Goal: Task Accomplishment & Management: Use online tool/utility

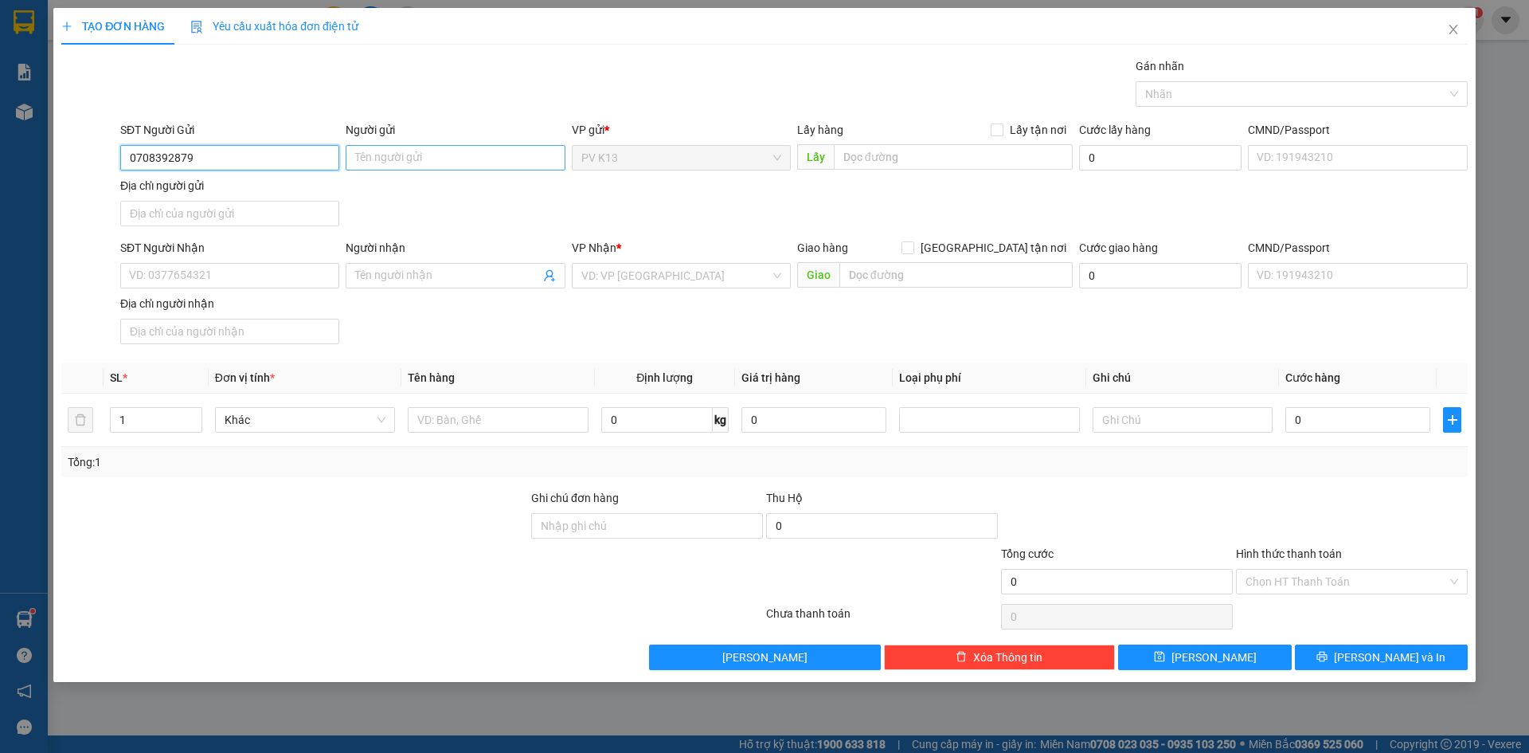
type input "0708392879"
click at [394, 155] on input "Người gửi" at bounding box center [455, 157] width 219 height 25
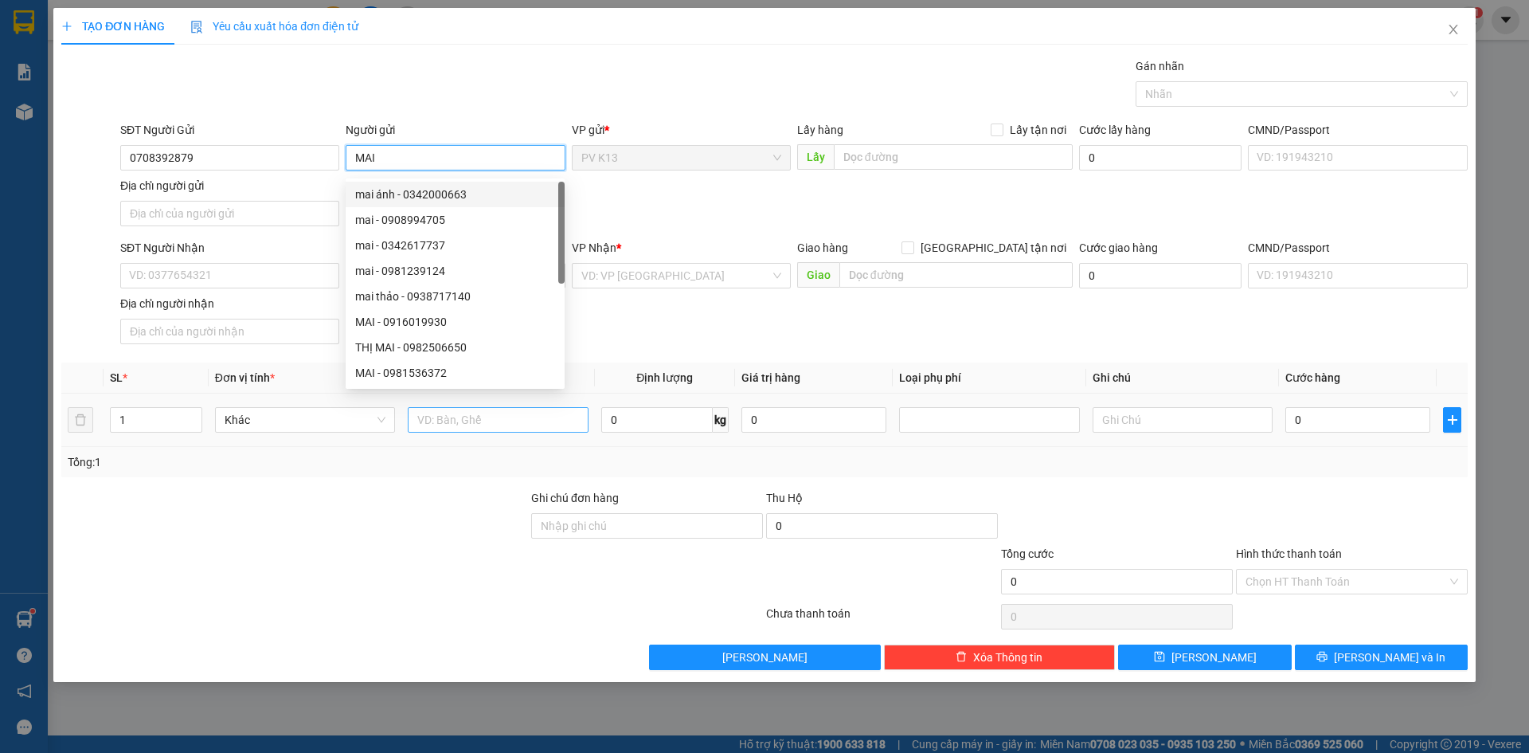
type input "MAI"
click at [471, 433] on input "text" at bounding box center [498, 419] width 180 height 25
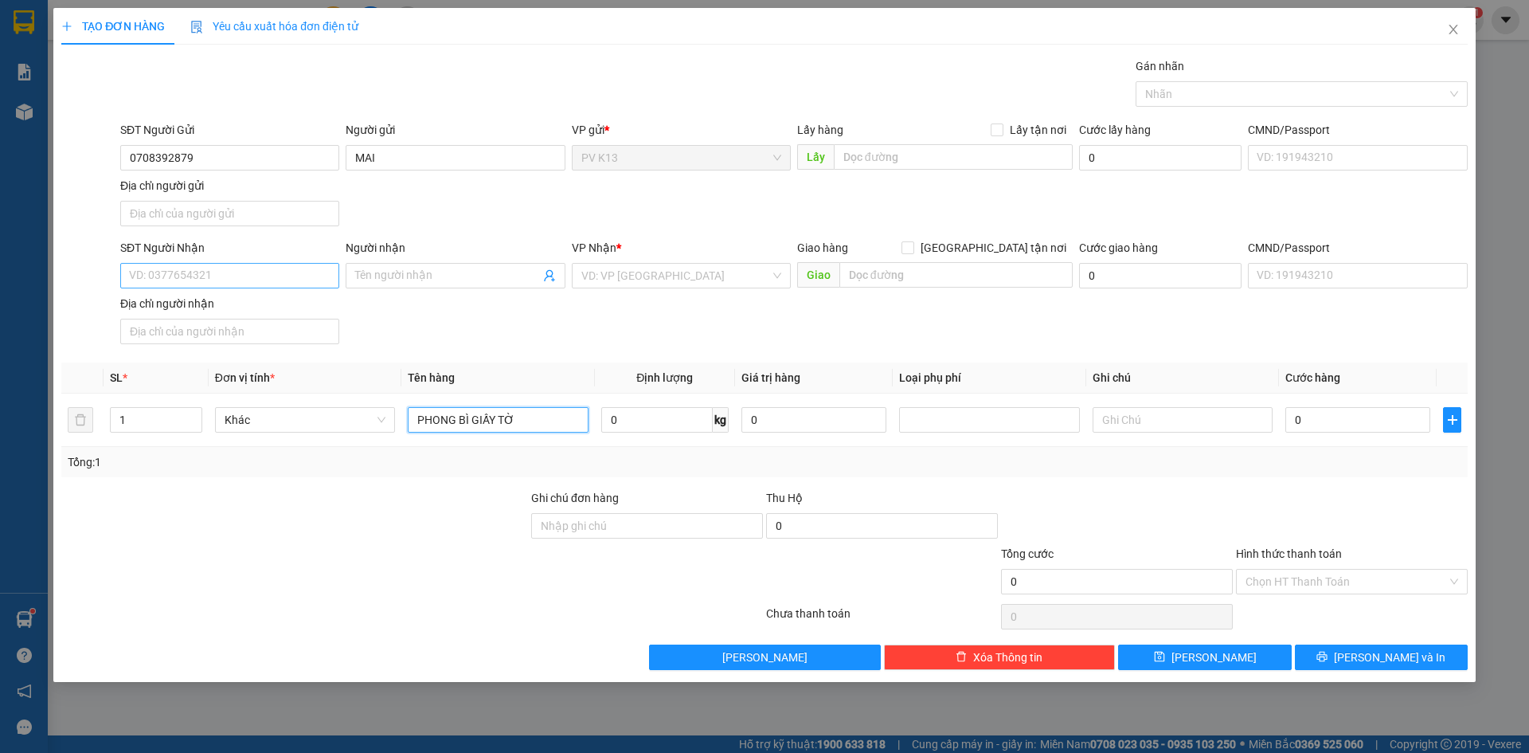
type input "PHONG BÌ GIẤY TỜ"
click at [238, 288] on input "SĐT Người Nhận" at bounding box center [229, 275] width 219 height 25
type input "0909916089"
click at [438, 284] on input "Người nhận" at bounding box center [447, 276] width 184 height 18
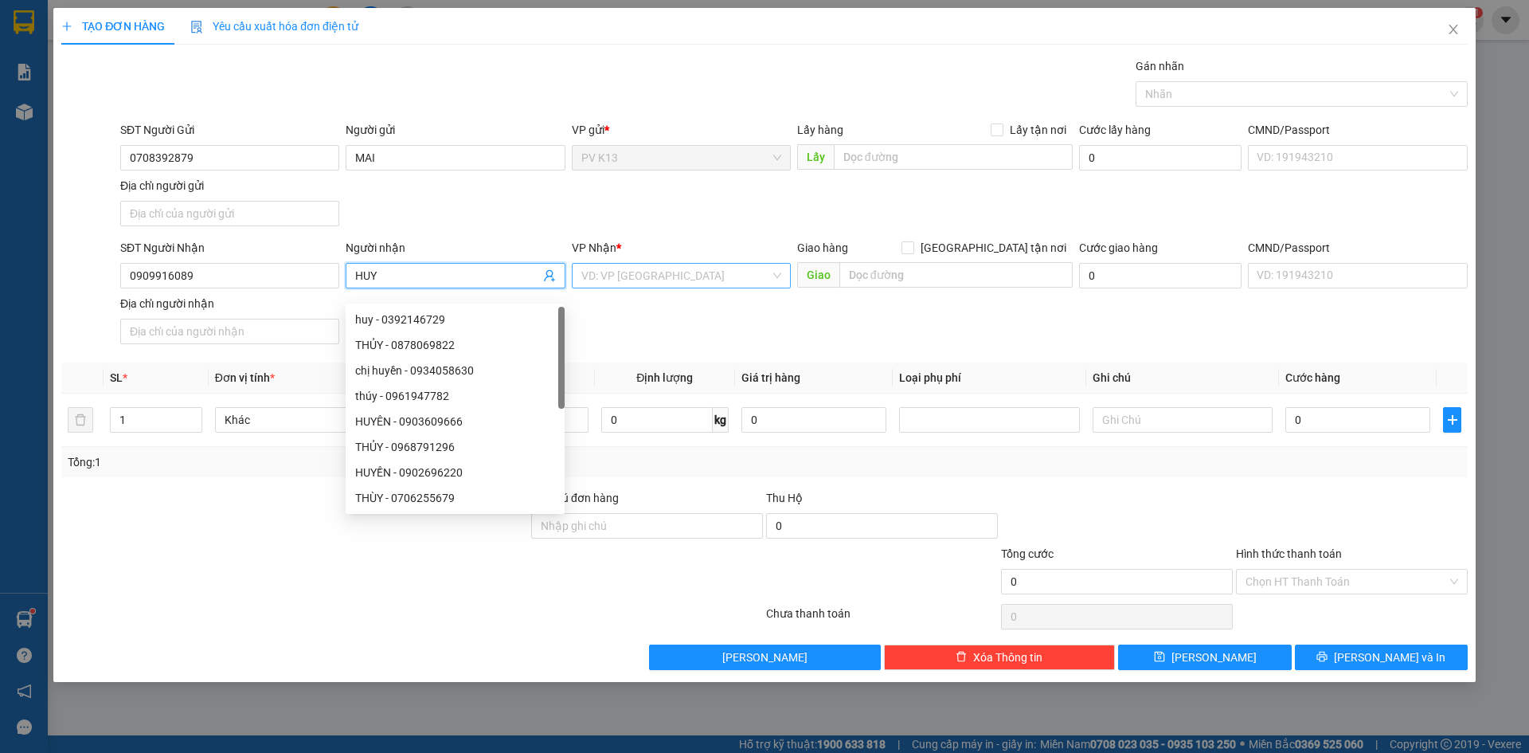
type input "HUY"
click at [726, 275] on input "search" at bounding box center [675, 276] width 189 height 24
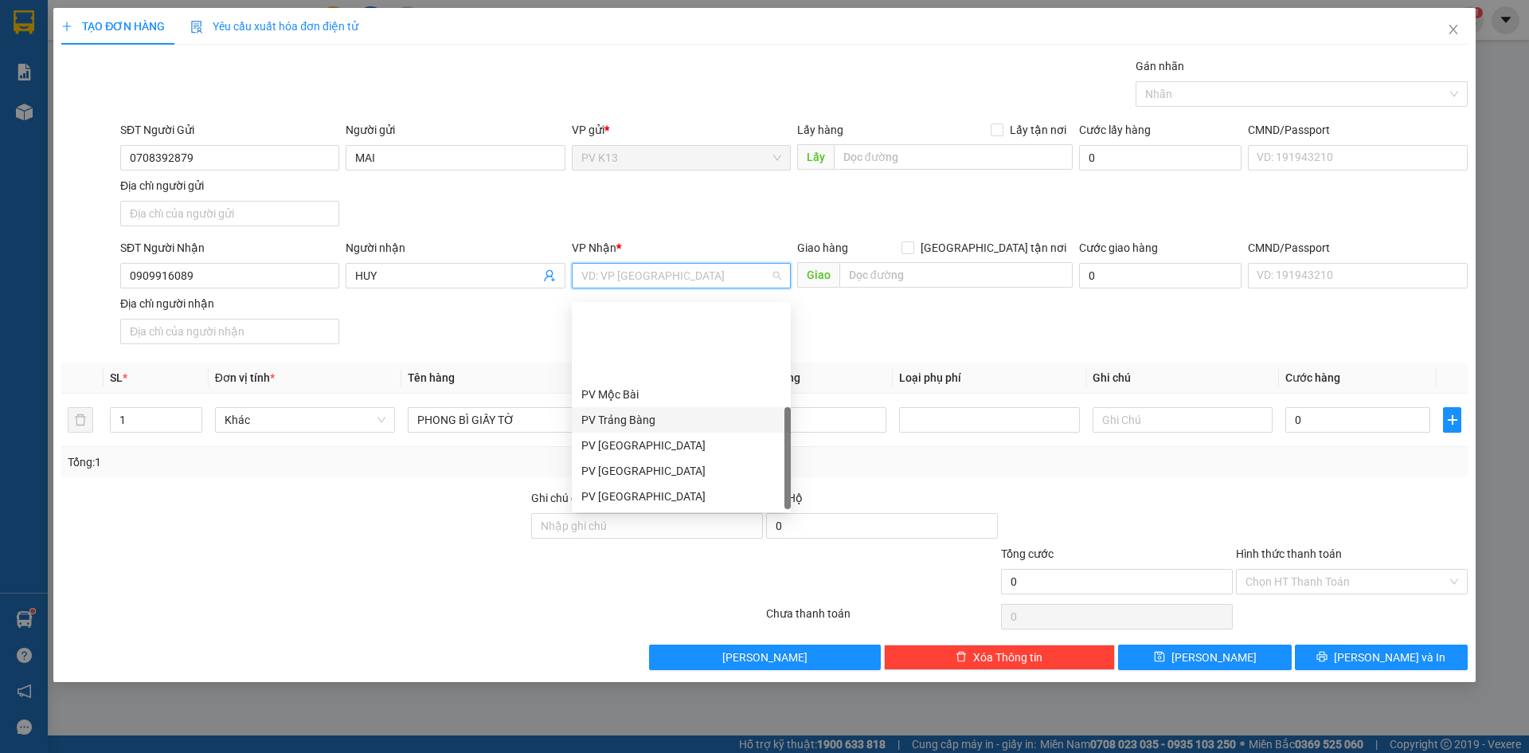
scroll to position [102, 0]
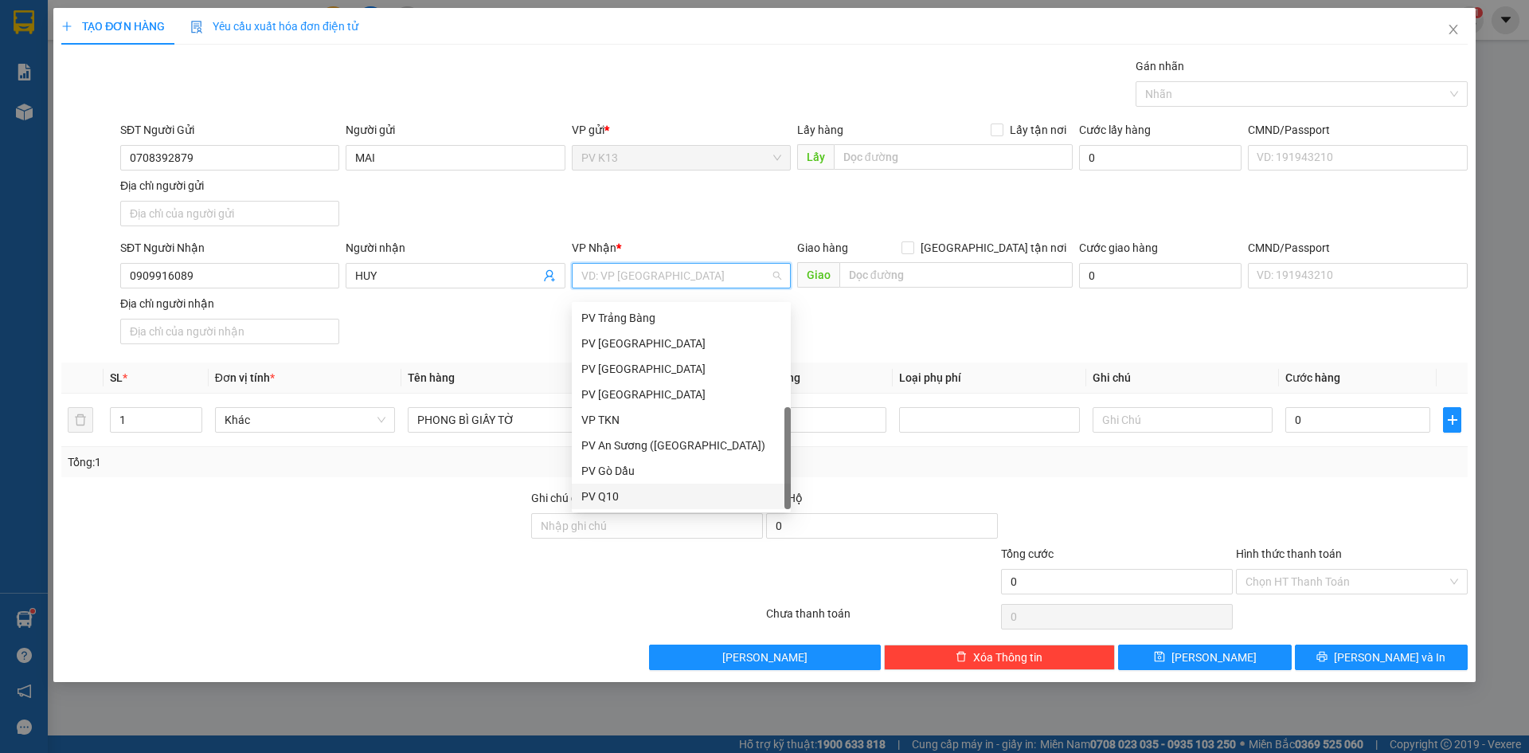
click at [648, 489] on div "PV Q10" at bounding box center [681, 496] width 200 height 18
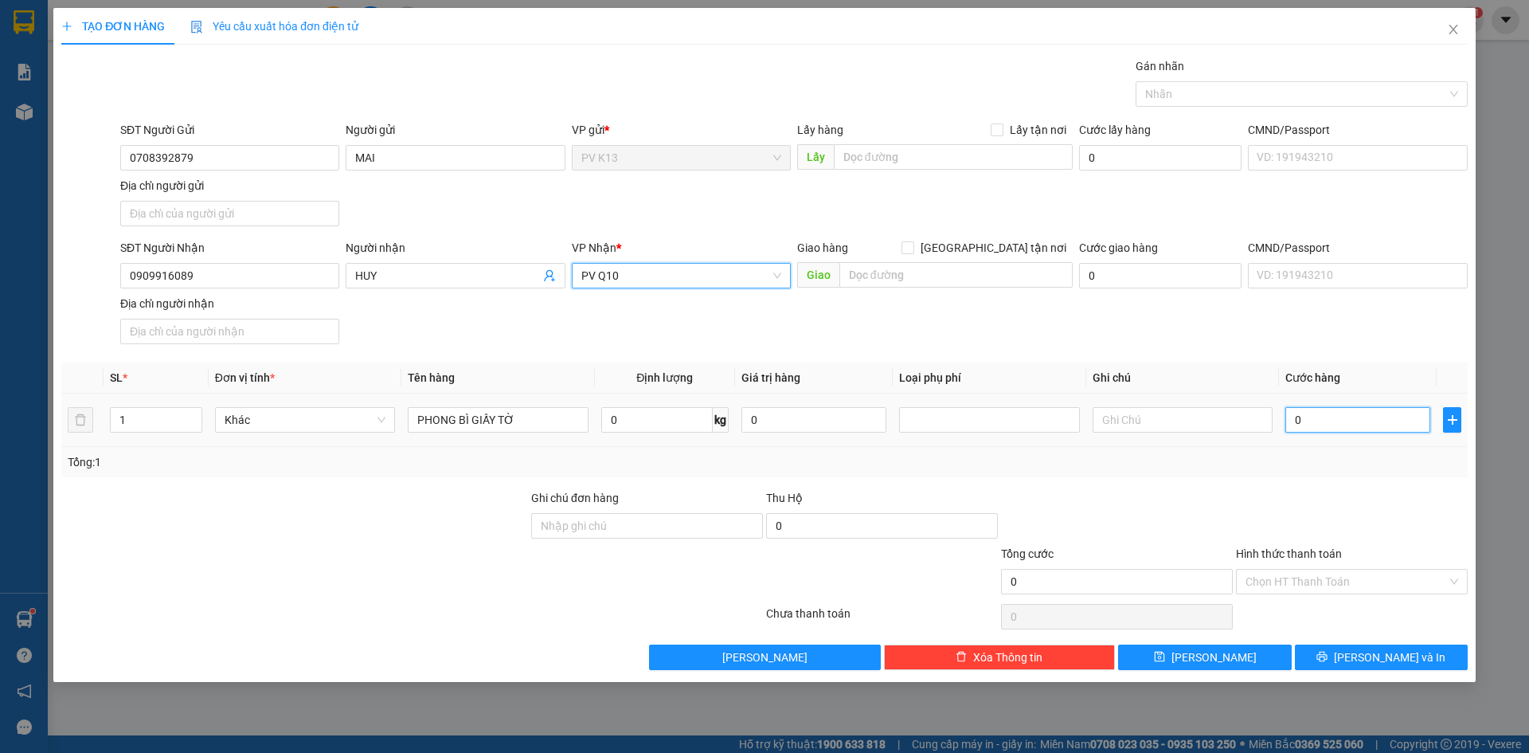
click at [1294, 433] on input "0" at bounding box center [1358, 419] width 145 height 25
type input "003"
type input "3"
type input "0.030"
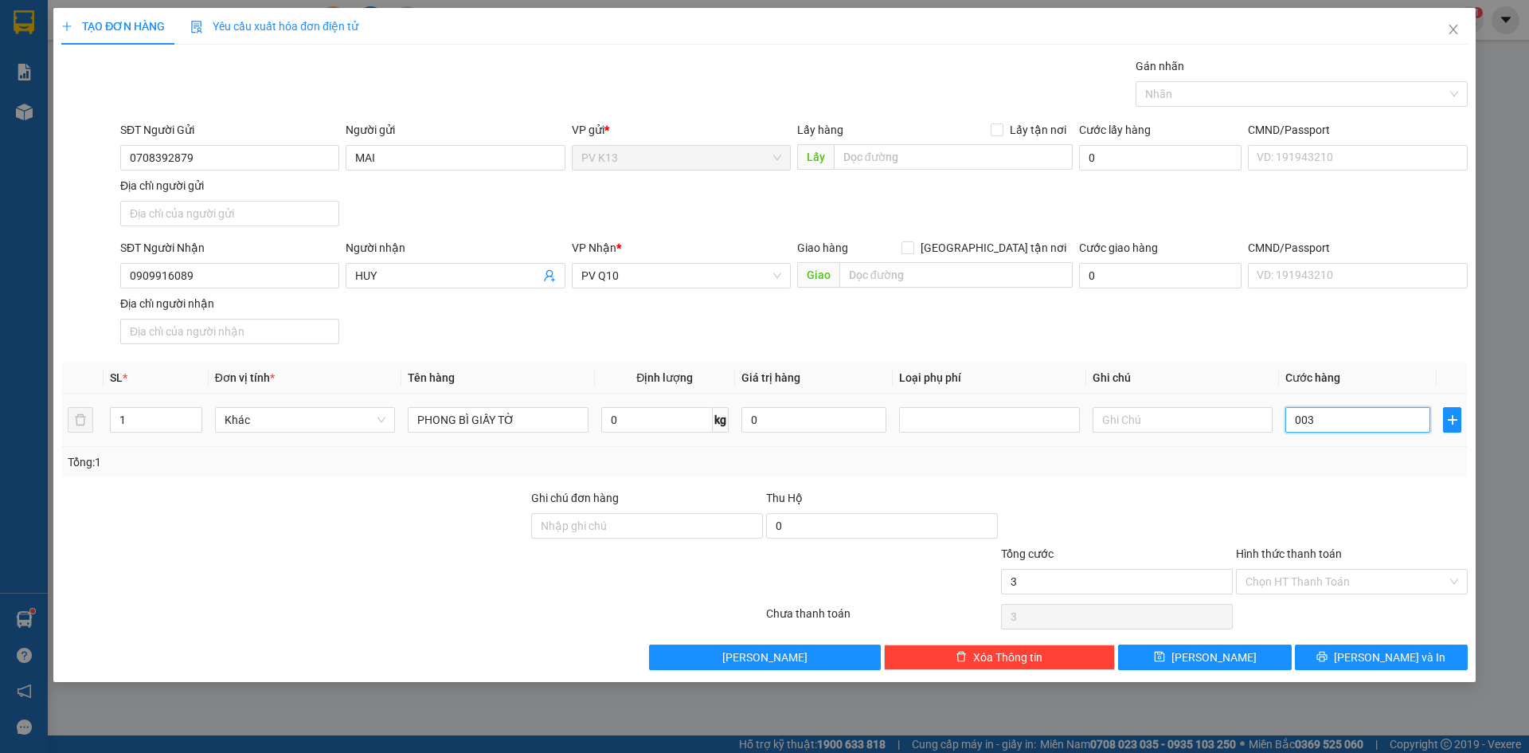
type input "30"
type input "30.000"
click at [1345, 593] on input "Hình thức thanh toán" at bounding box center [1347, 582] width 202 height 24
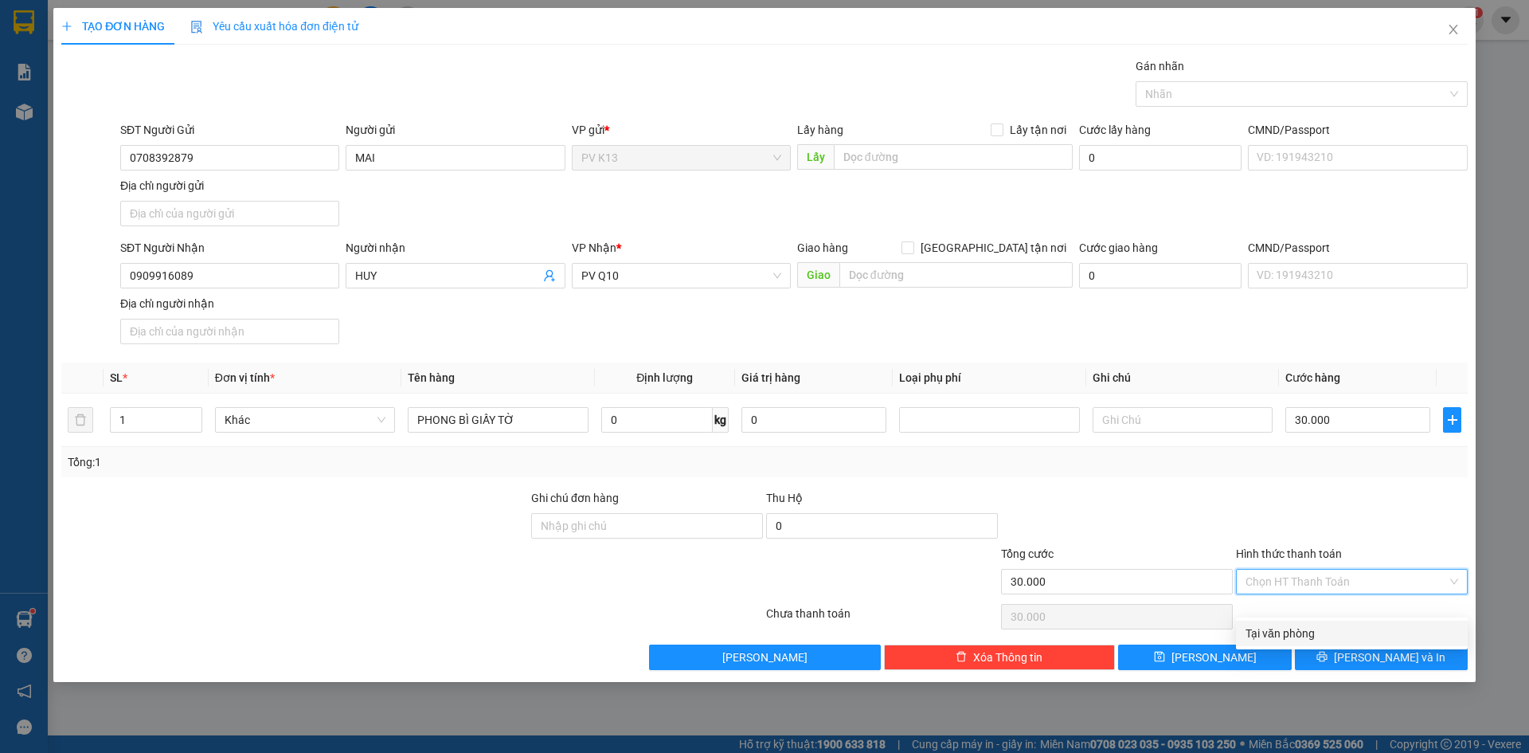
drag, startPoint x: 1324, startPoint y: 632, endPoint x: 1338, endPoint y: 644, distance: 19.2
click at [1324, 632] on div "Tại văn phòng" at bounding box center [1352, 633] width 213 height 18
type input "0"
click at [1366, 666] on span "[PERSON_NAME] và In" at bounding box center [1390, 657] width 112 height 18
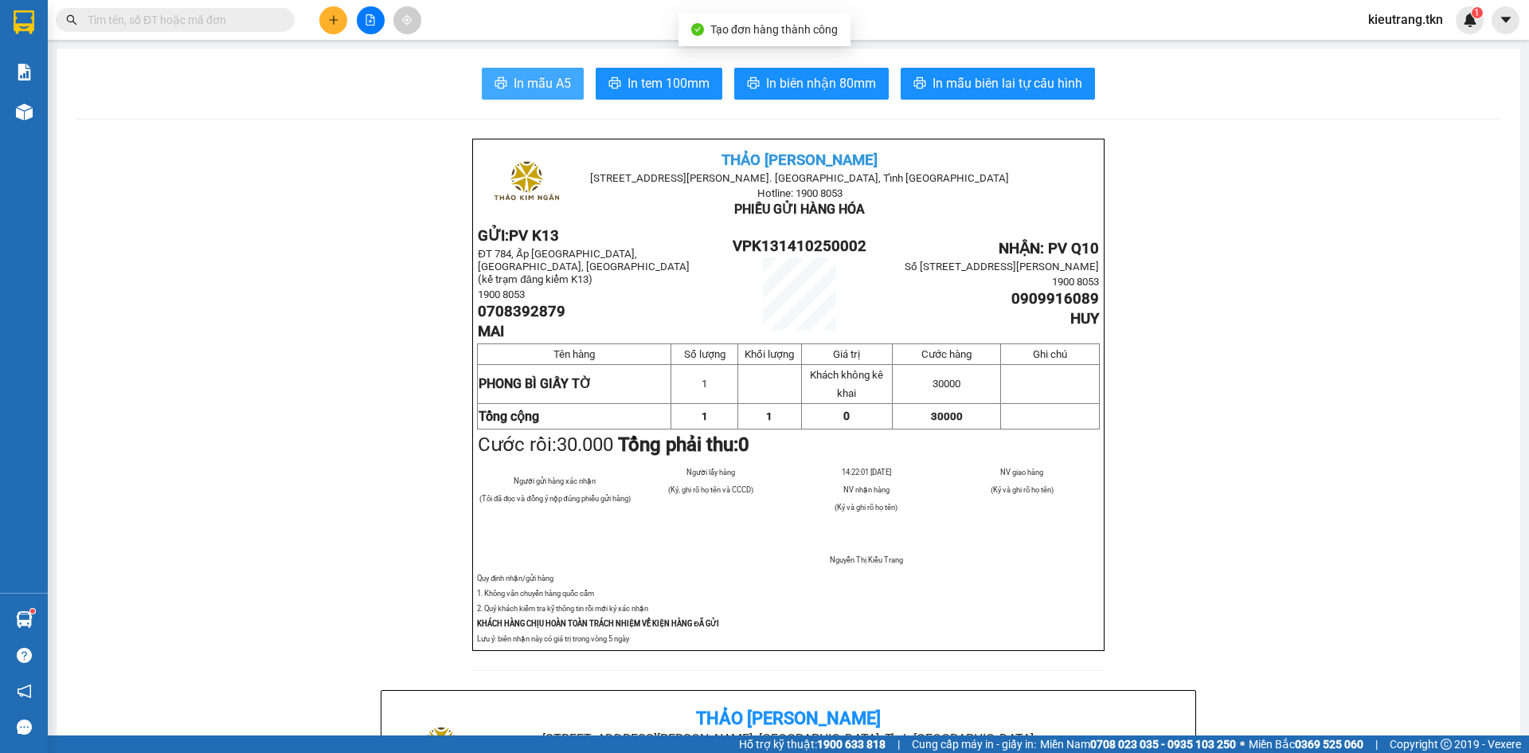
click at [537, 80] on span "In mẫu A5" at bounding box center [542, 83] width 57 height 20
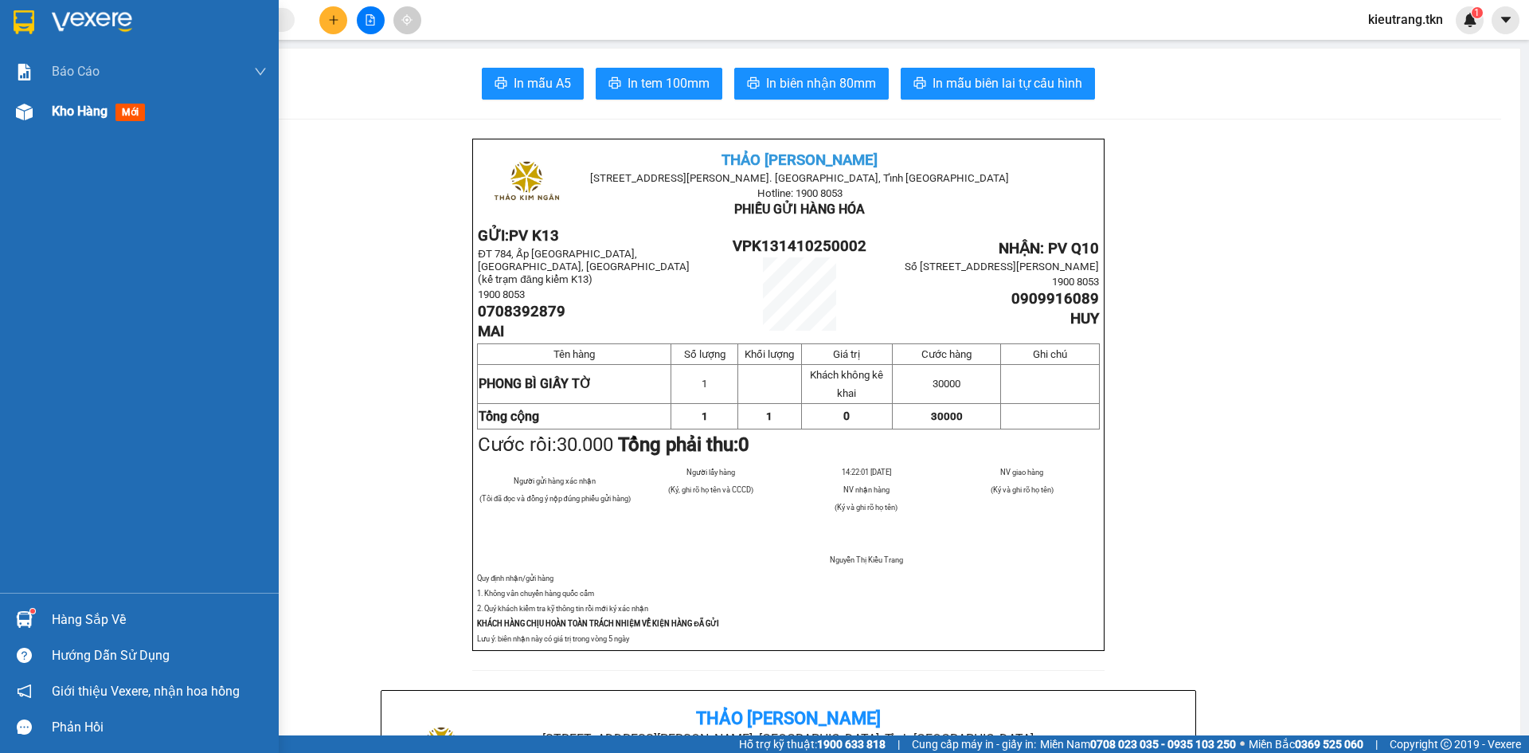
click at [80, 117] on span "Kho hàng" at bounding box center [80, 111] width 56 height 15
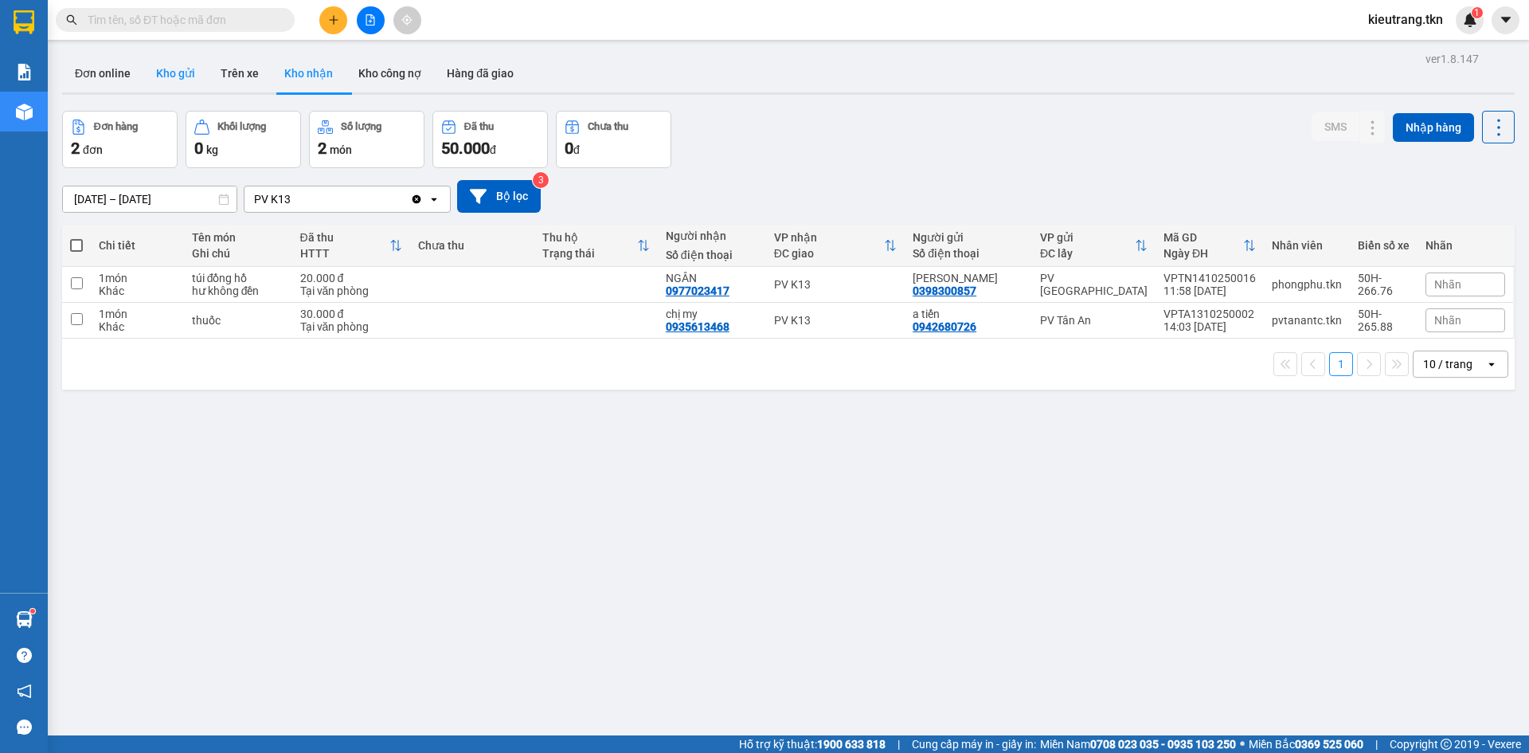
click at [170, 77] on button "Kho gửi" at bounding box center [175, 73] width 65 height 38
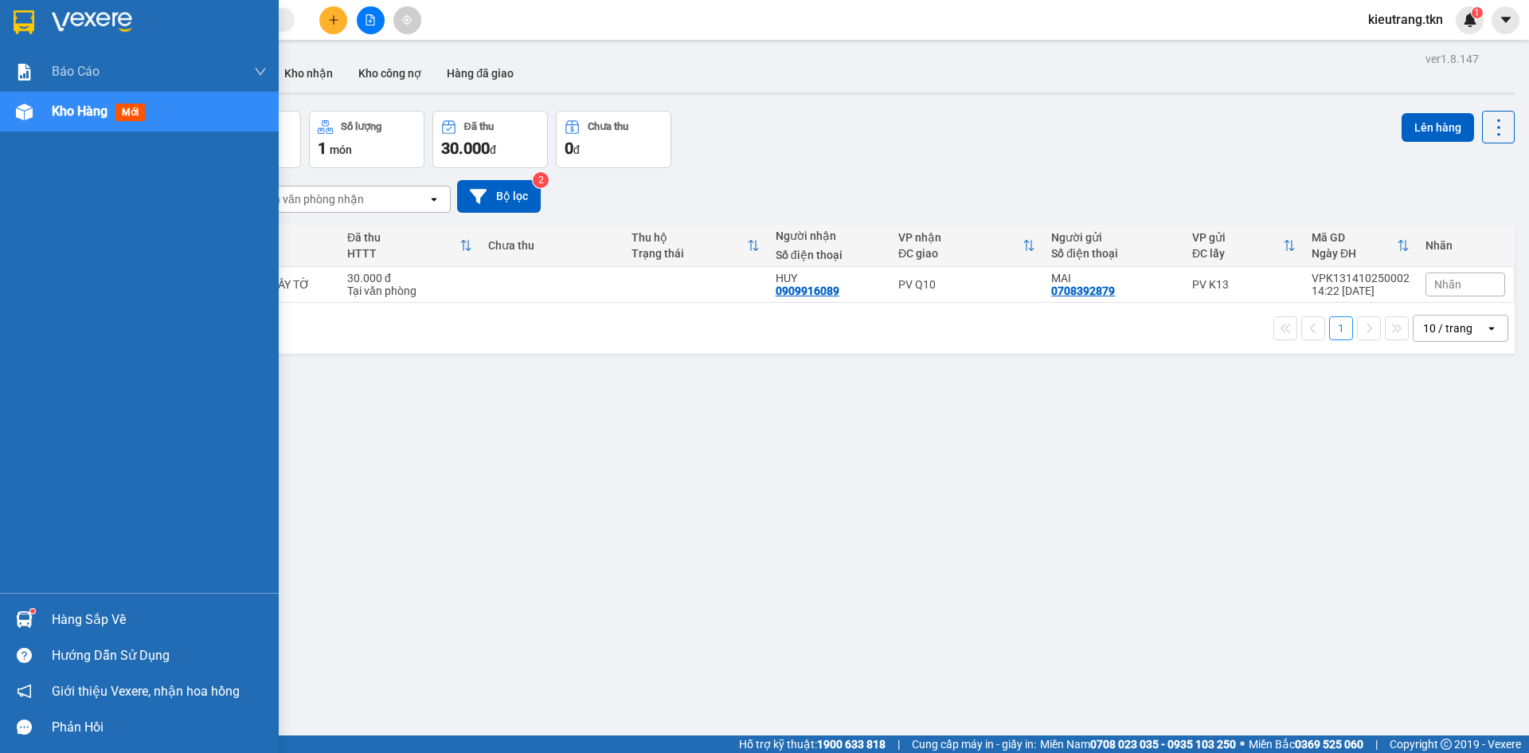
click at [48, 614] on div "Hàng sắp về" at bounding box center [139, 619] width 279 height 36
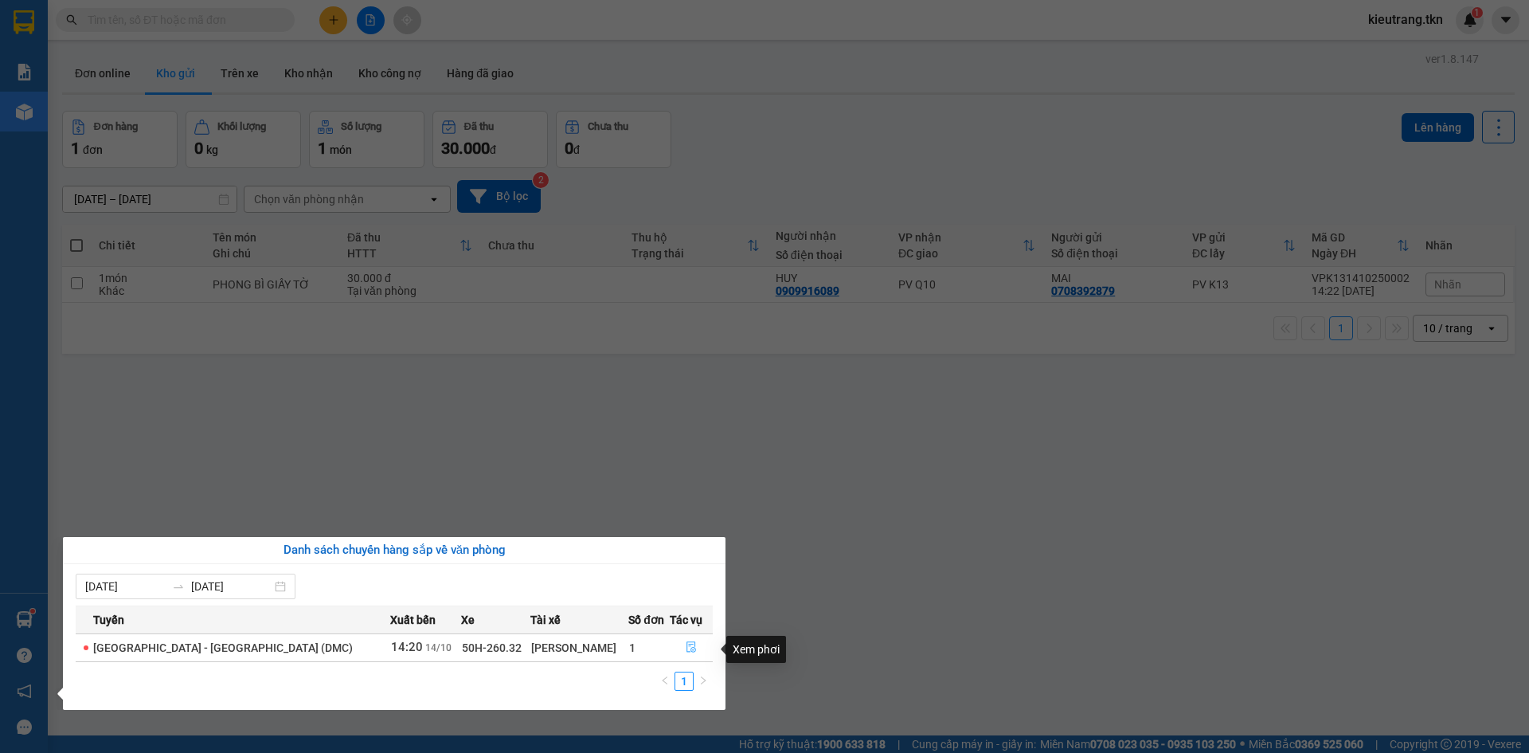
click at [689, 658] on button "button" at bounding box center [691, 647] width 41 height 25
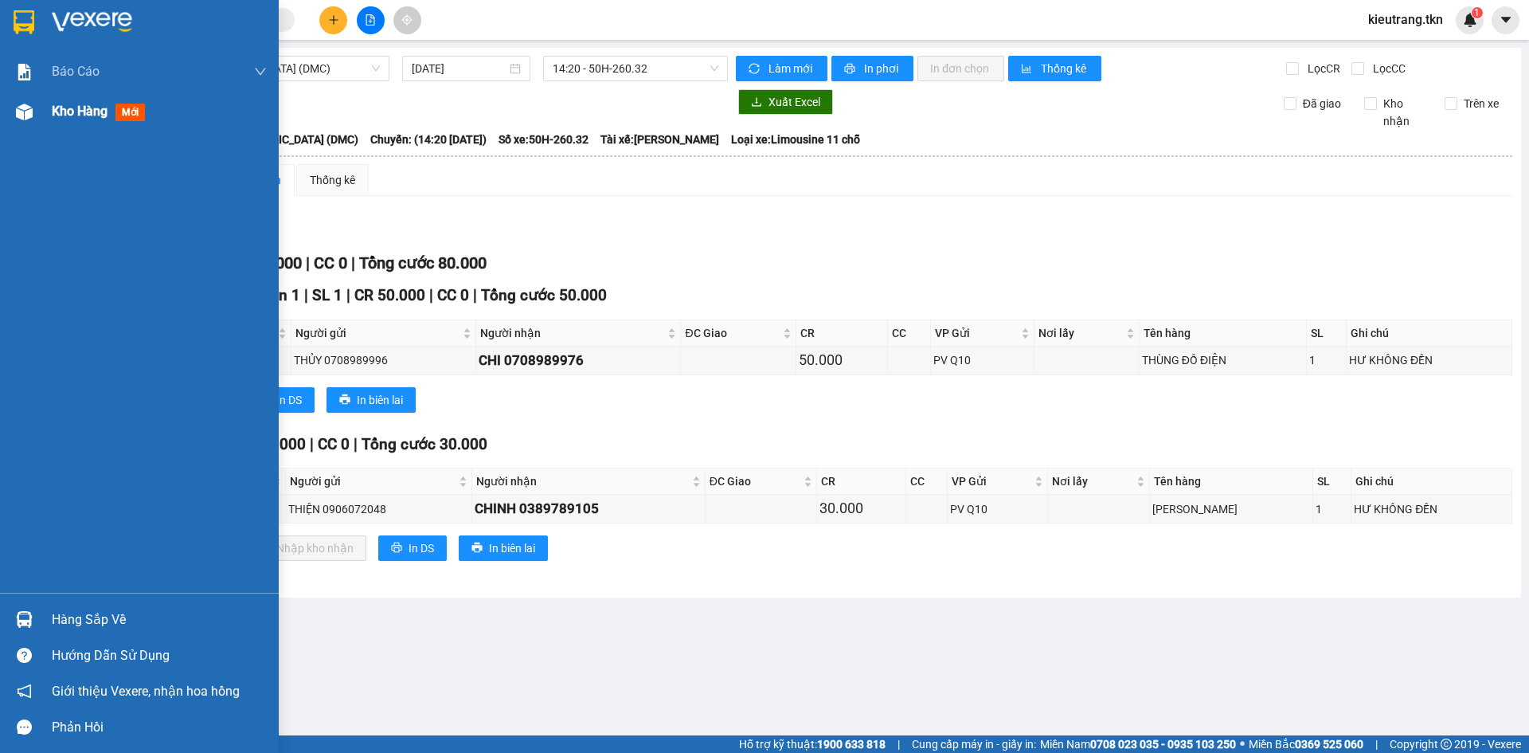
click at [75, 114] on span "Kho hàng" at bounding box center [80, 111] width 56 height 15
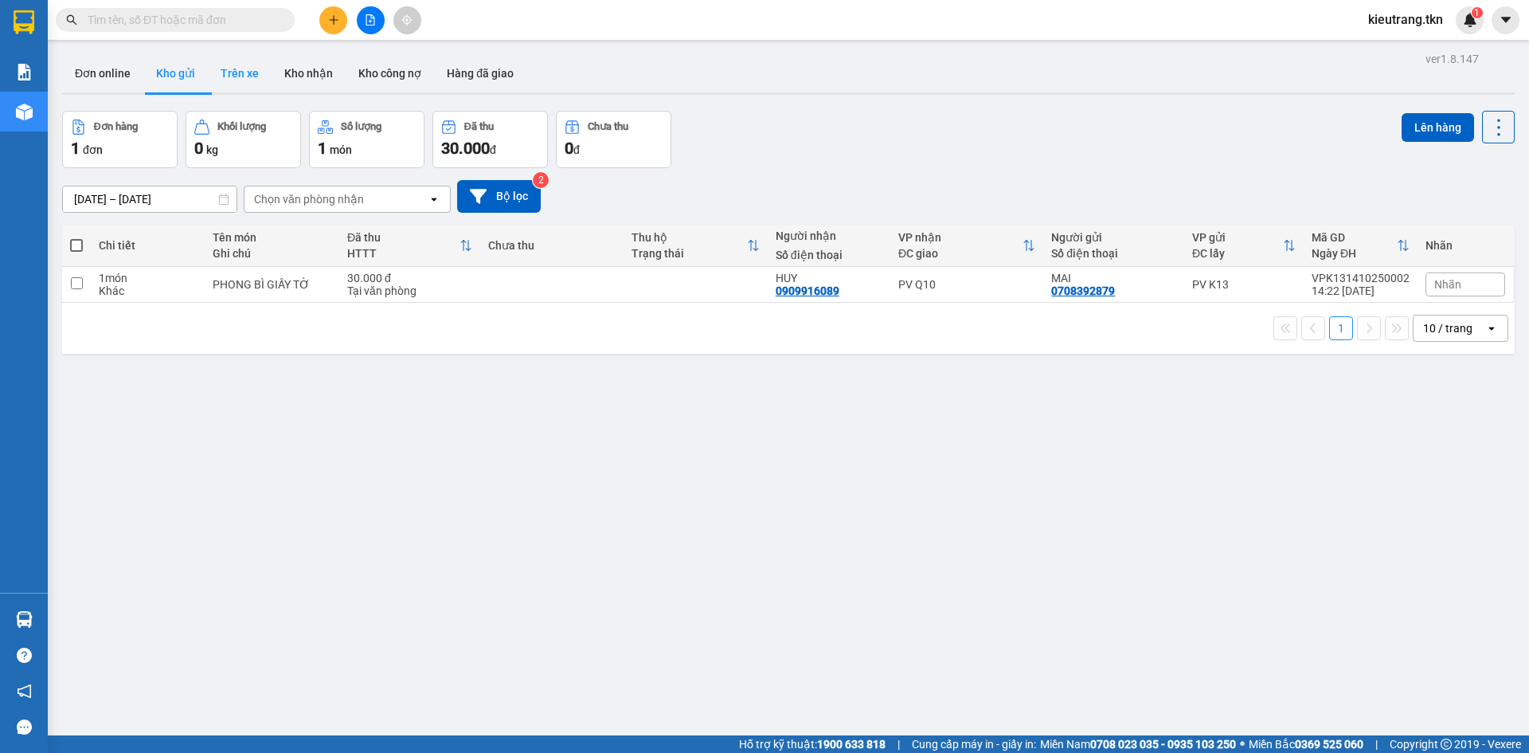
click at [247, 74] on button "Trên xe" at bounding box center [240, 73] width 64 height 38
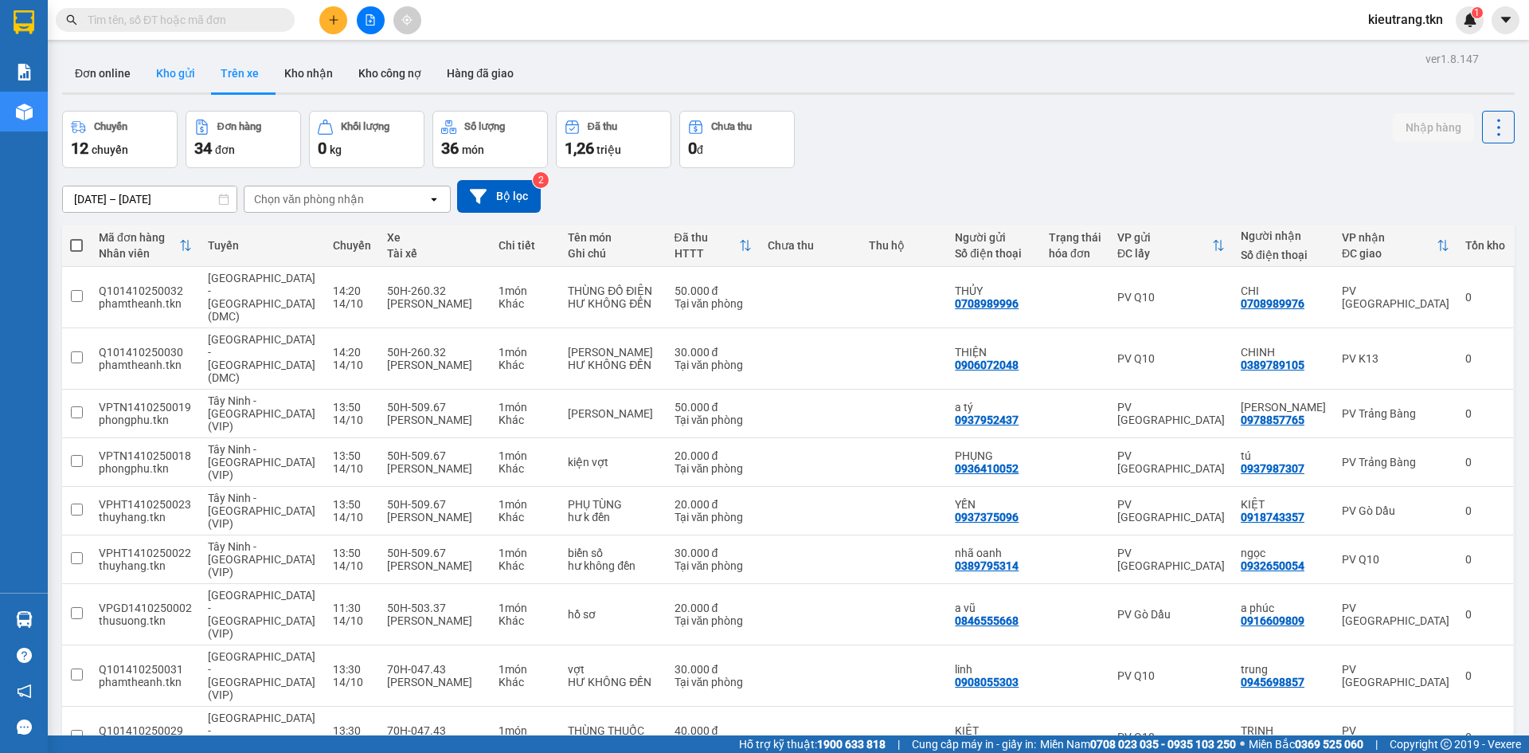
click at [184, 72] on button "Kho gửi" at bounding box center [175, 73] width 65 height 38
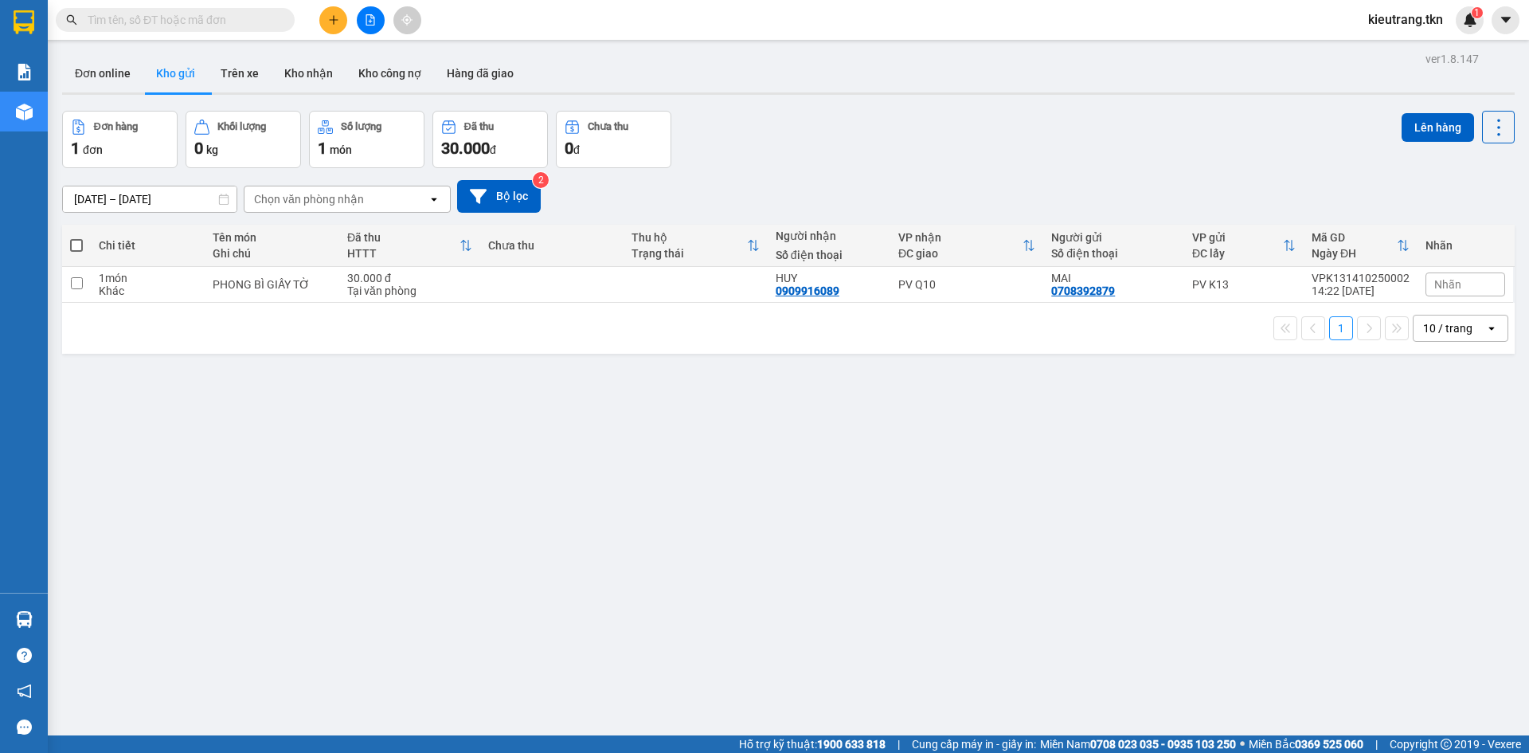
click at [70, 248] on span at bounding box center [76, 245] width 13 height 13
click at [76, 237] on input "checkbox" at bounding box center [76, 237] width 0 height 0
checkbox input "true"
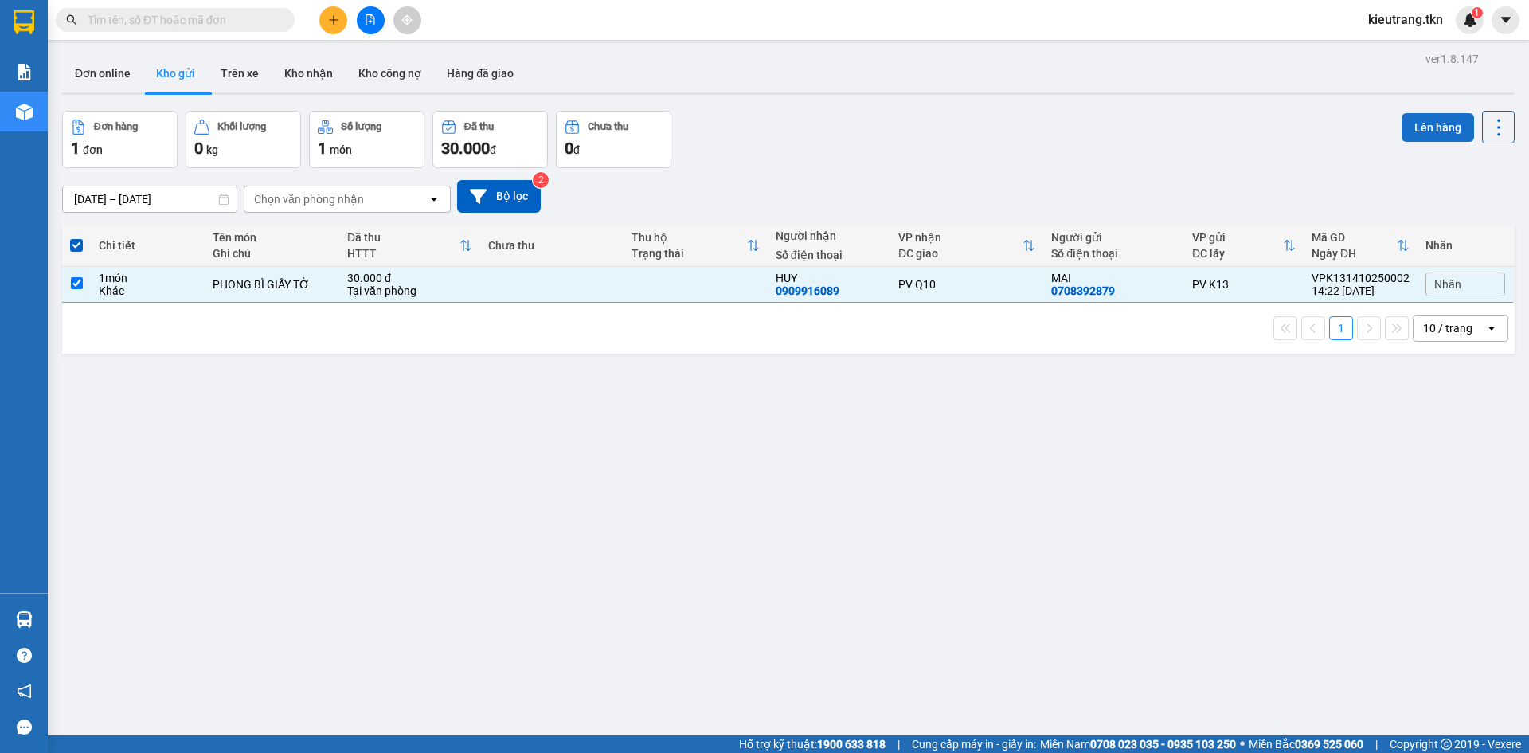
click at [1416, 125] on button "Lên hàng" at bounding box center [1438, 127] width 72 height 29
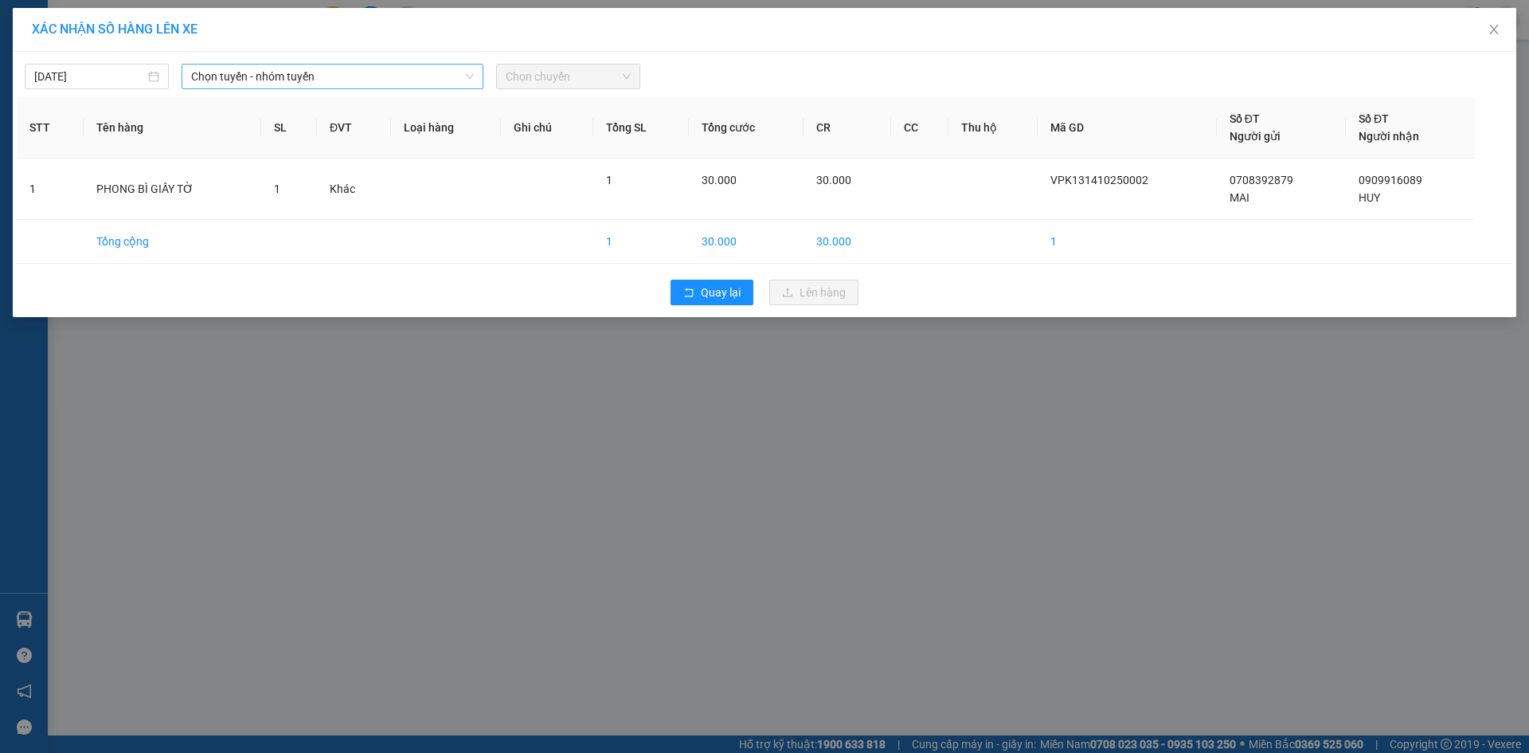
click at [409, 82] on span "Chọn tuyến - nhóm tuyến" at bounding box center [332, 77] width 283 height 24
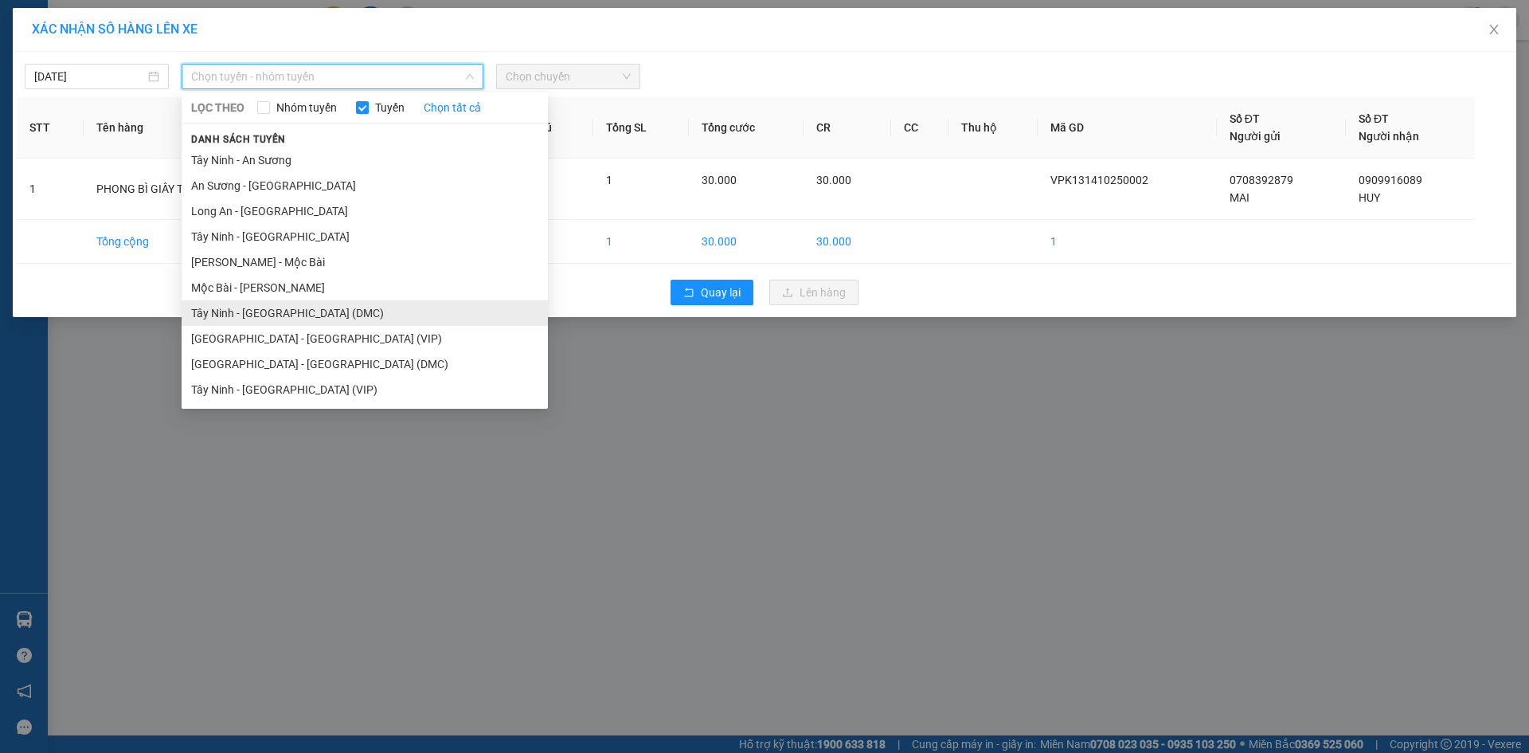
click at [343, 322] on li "Tây Ninh - [GEOGRAPHIC_DATA] (DMC)" at bounding box center [365, 312] width 366 height 25
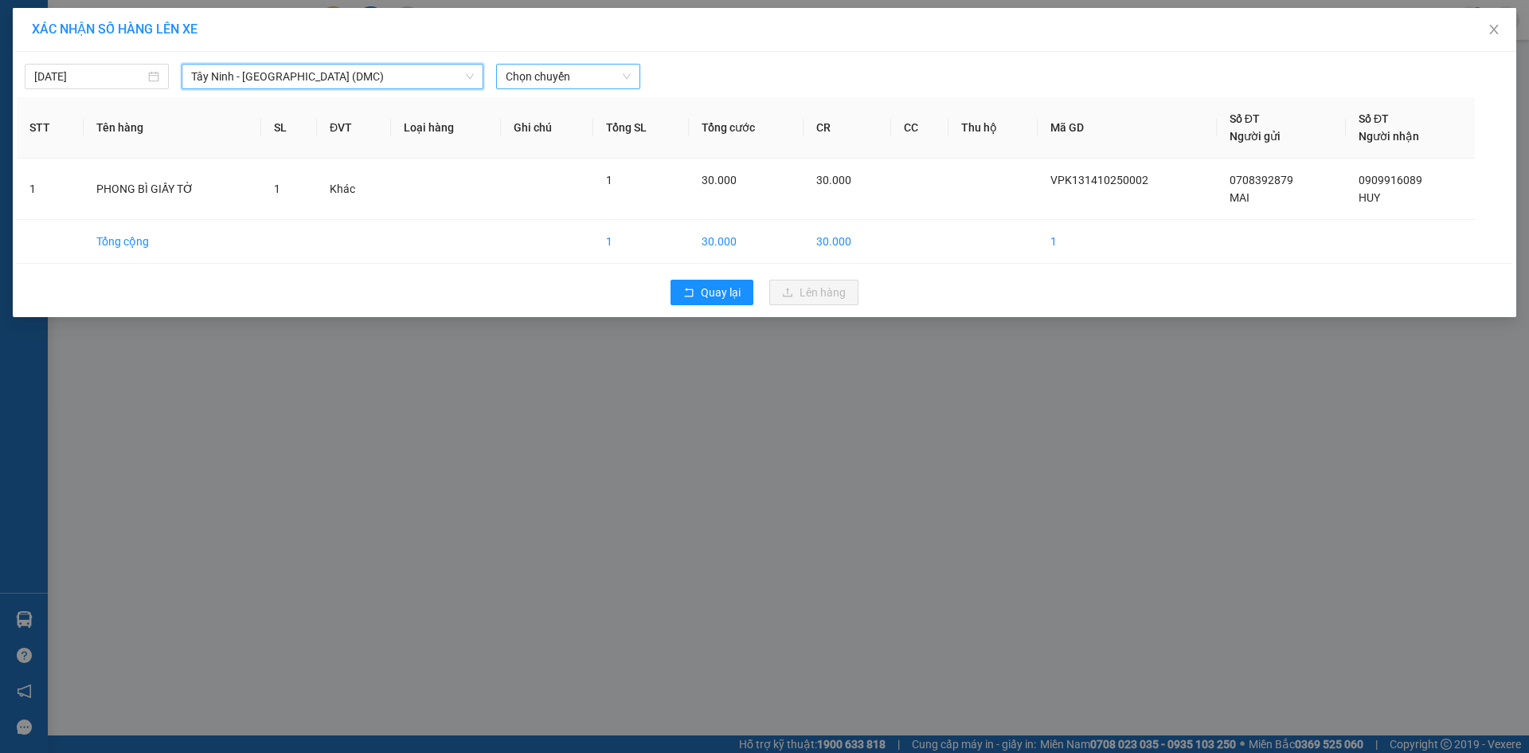
click at [542, 72] on span "Chọn chuyến" at bounding box center [568, 77] width 125 height 24
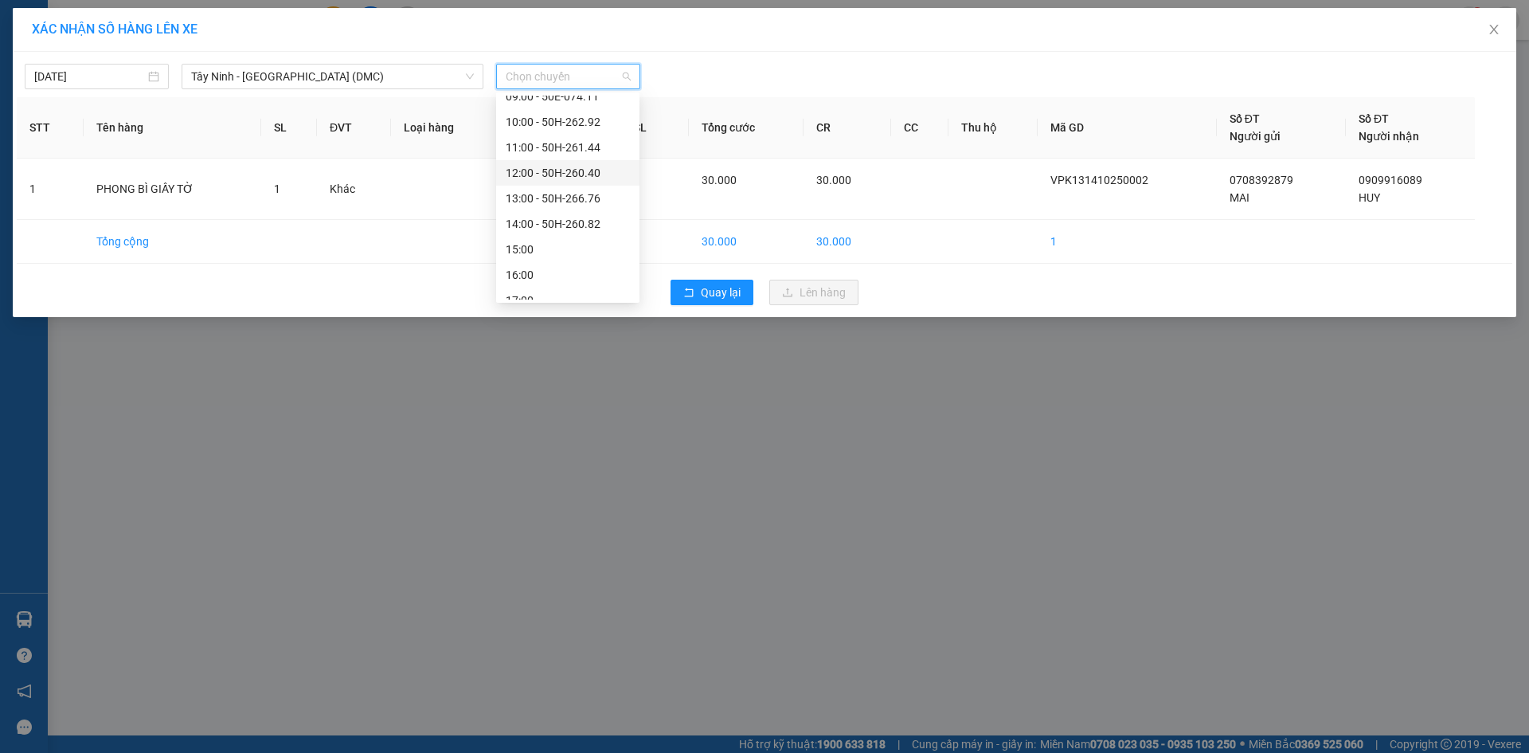
scroll to position [204, 0]
click at [570, 206] on div "14:00 - 50H-260.82" at bounding box center [568, 211] width 124 height 18
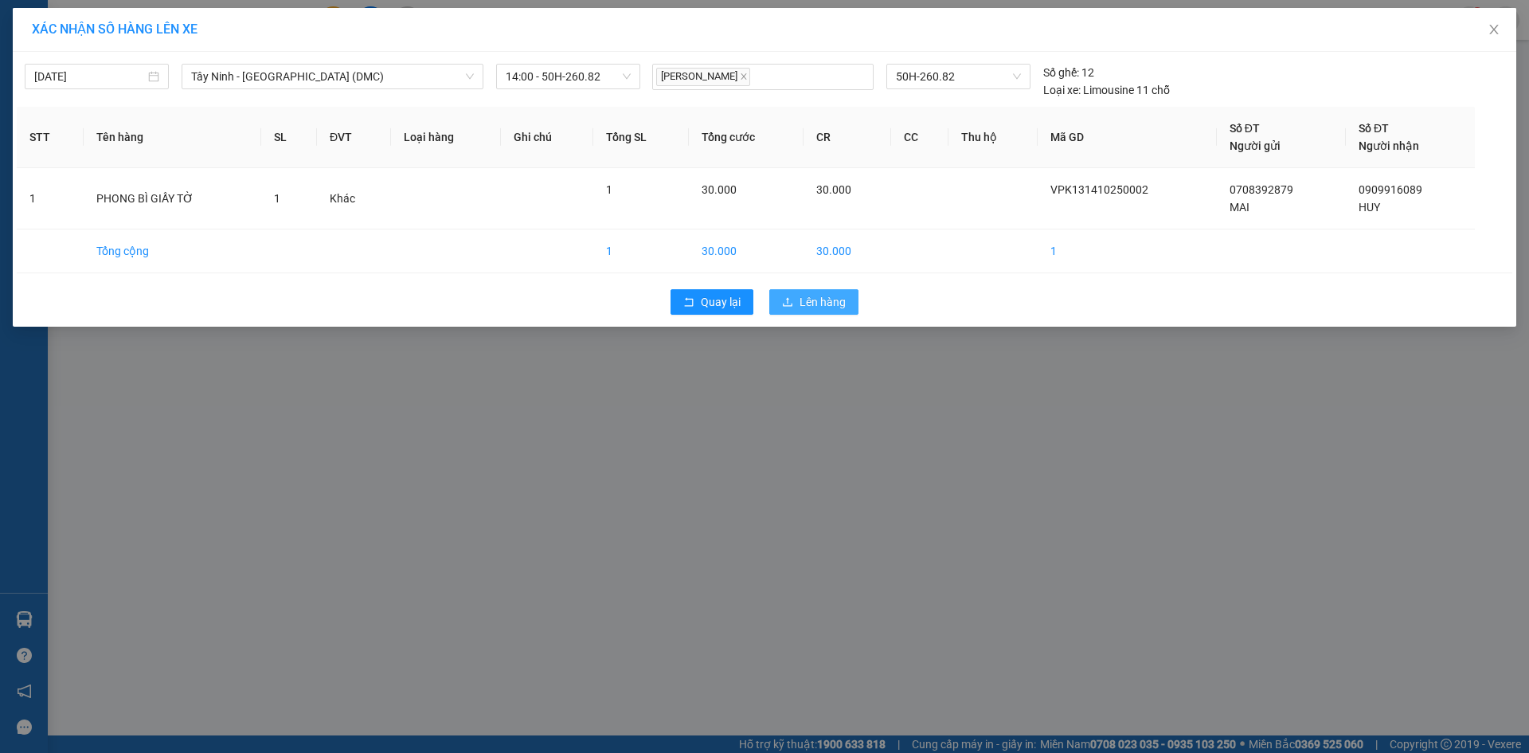
click at [819, 308] on span "Lên hàng" at bounding box center [823, 302] width 46 height 18
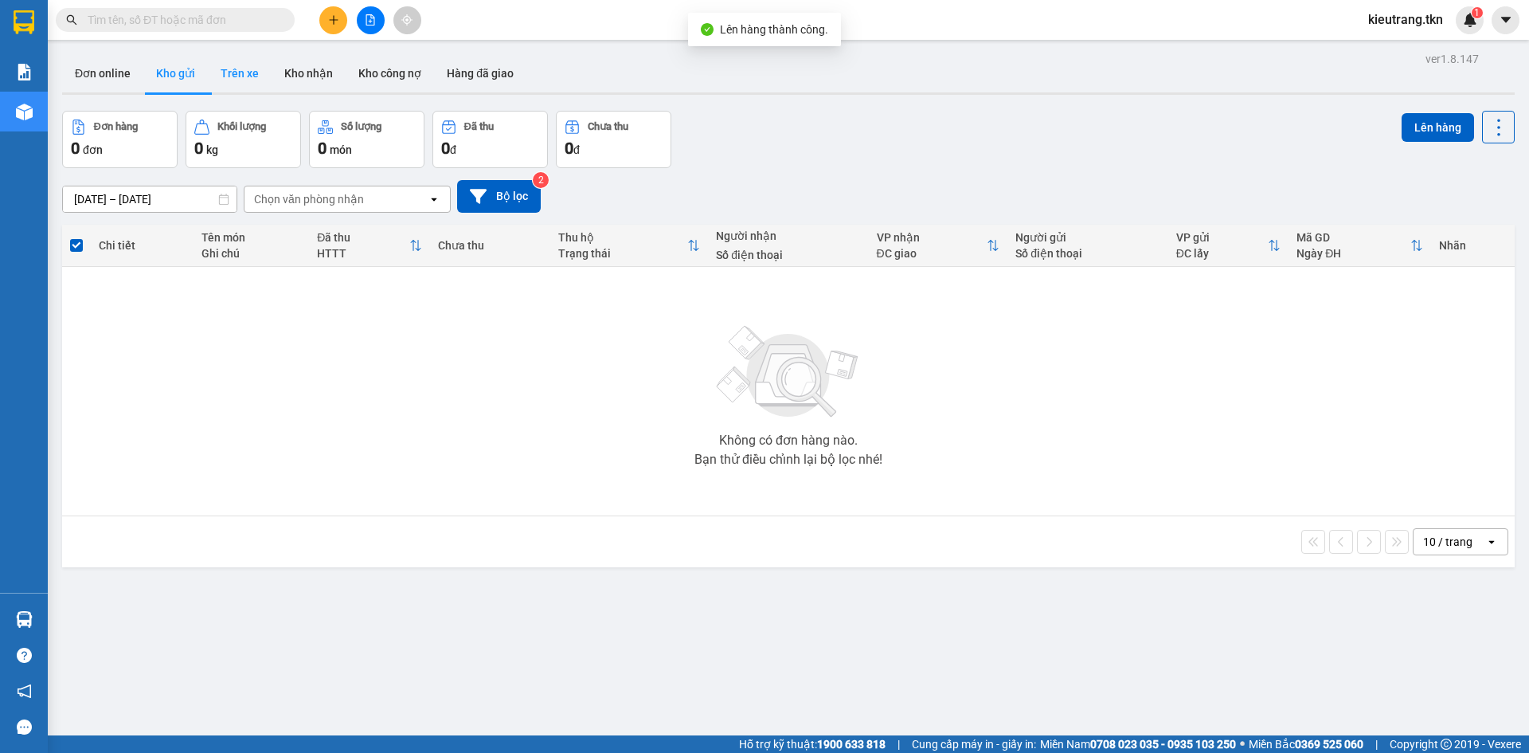
click at [239, 78] on button "Trên xe" at bounding box center [240, 73] width 64 height 38
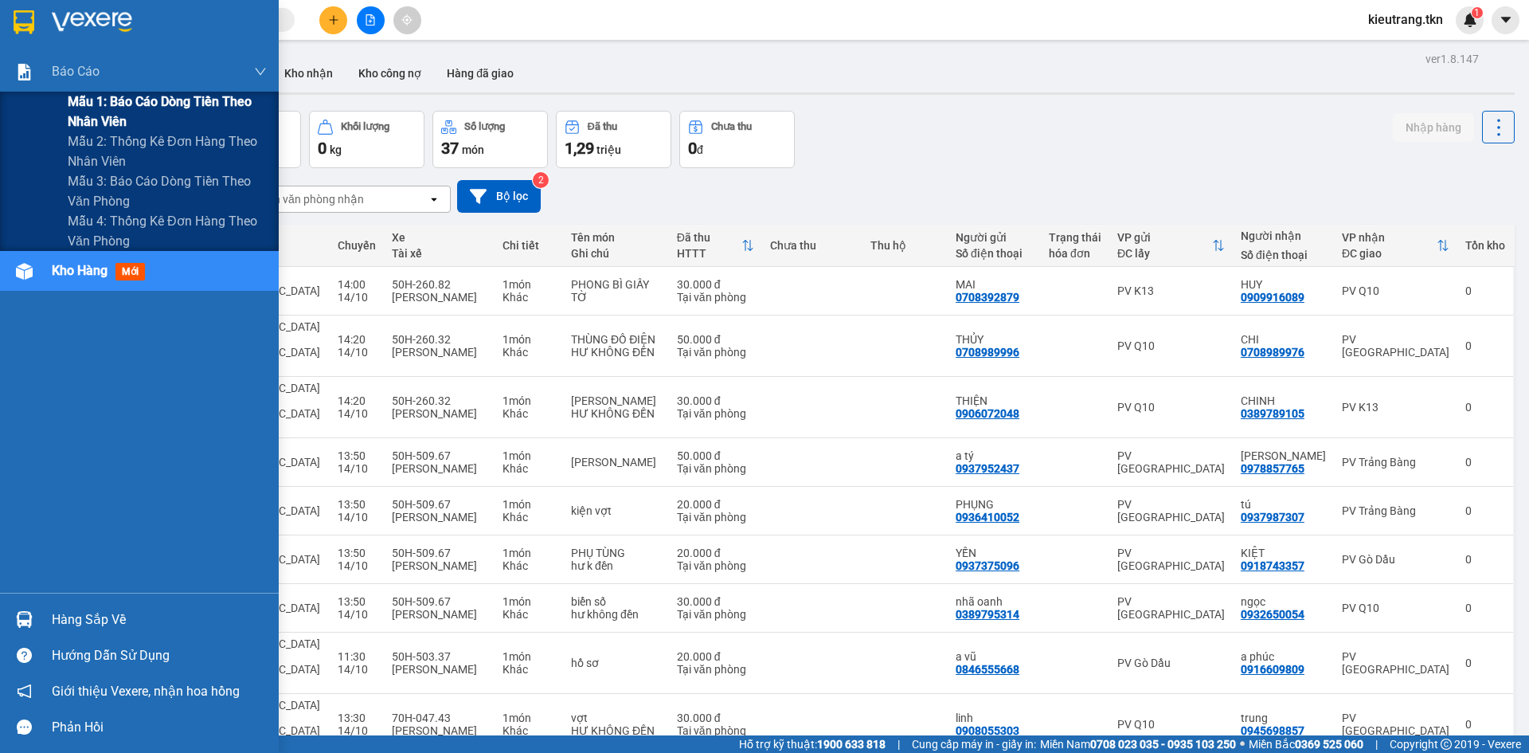
click at [96, 102] on span "Mẫu 1: Báo cáo dòng tiền theo nhân viên" at bounding box center [167, 112] width 199 height 40
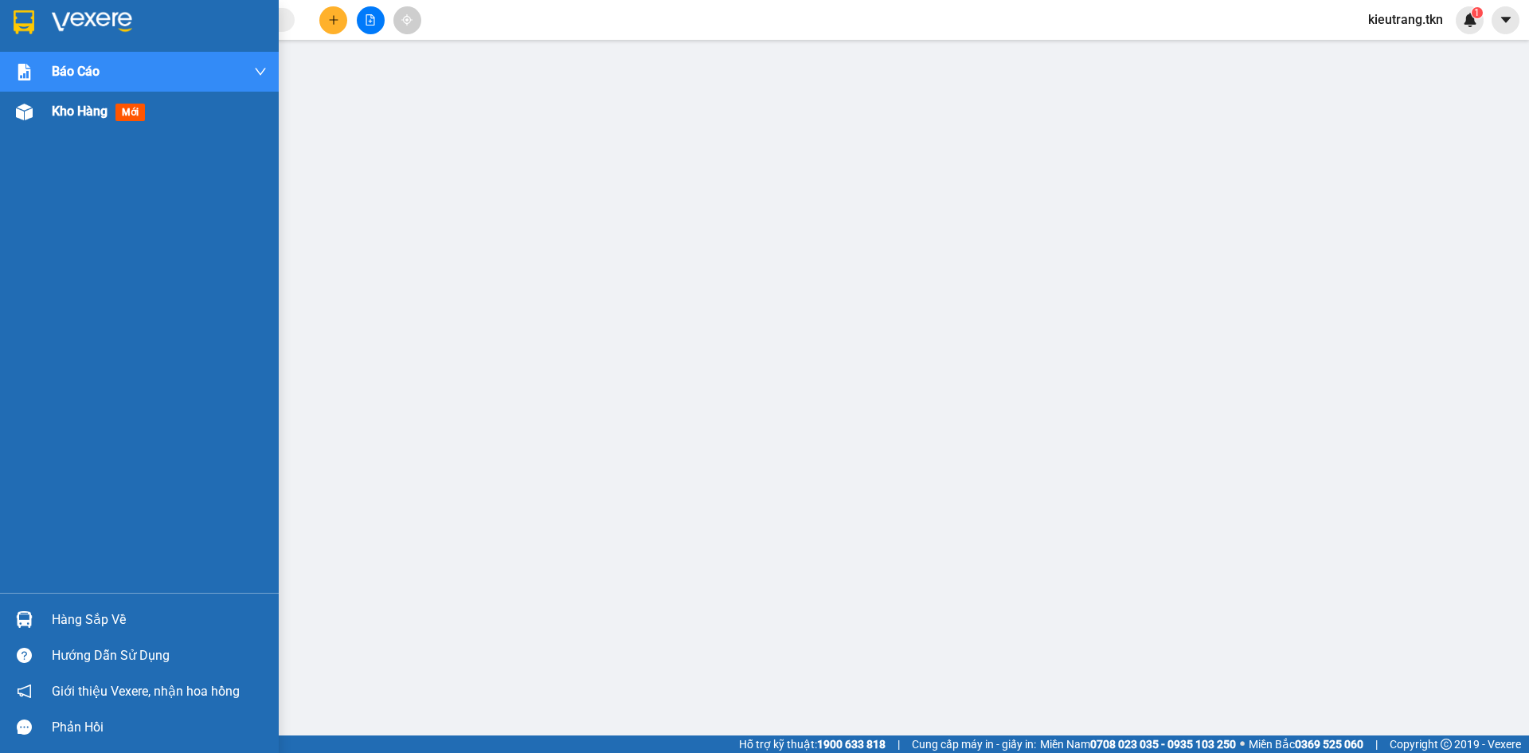
click at [92, 113] on span "Kho hàng" at bounding box center [80, 111] width 56 height 15
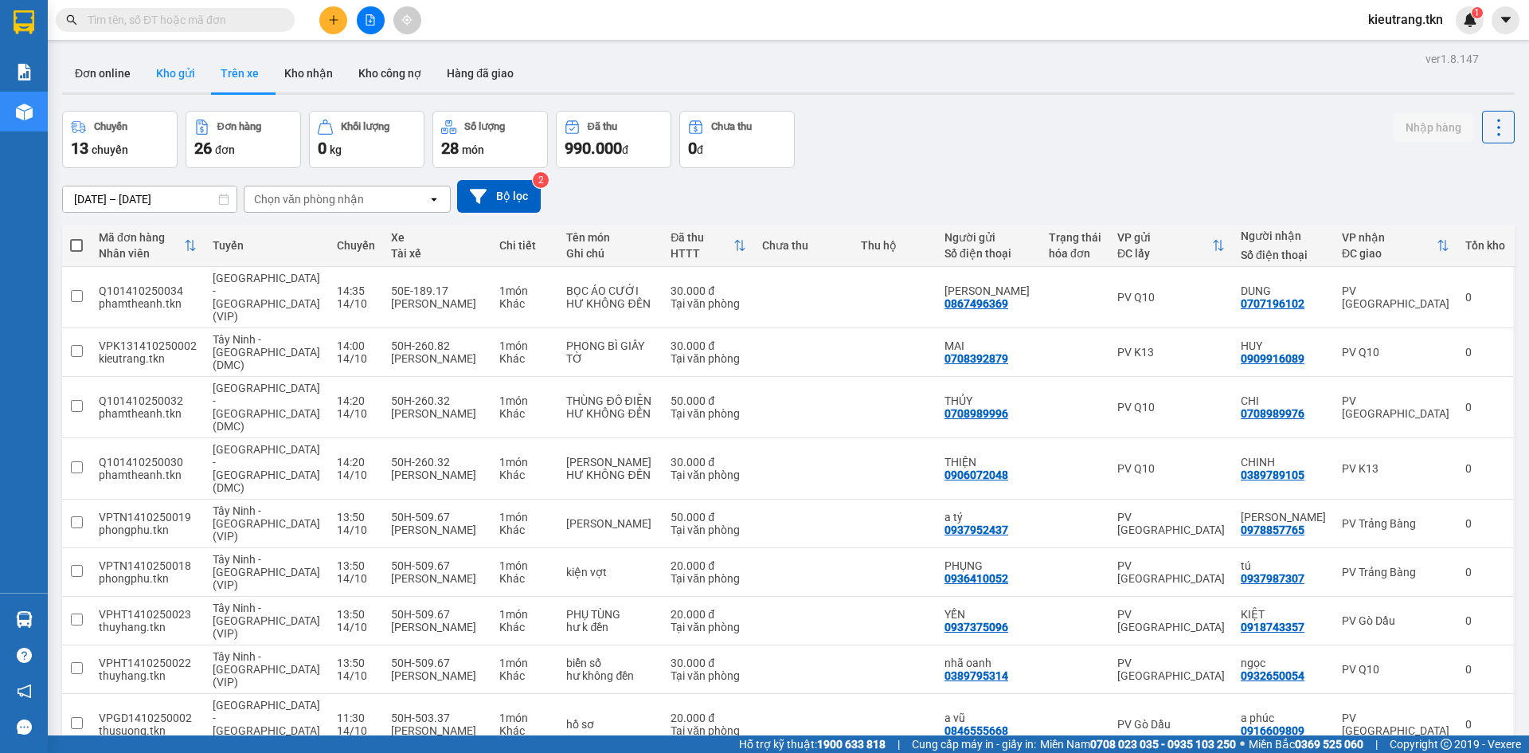
click at [167, 65] on button "Kho gửi" at bounding box center [175, 73] width 65 height 38
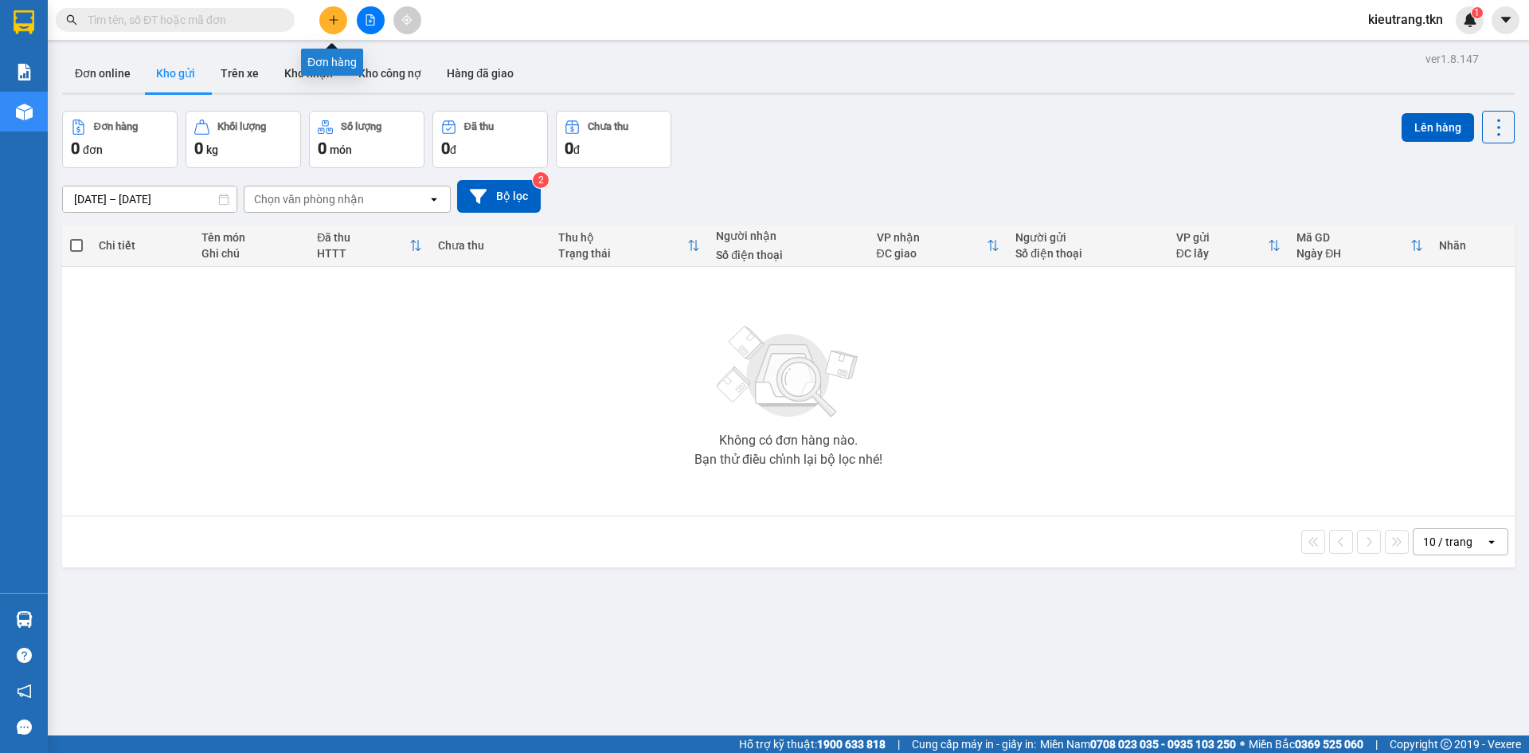
click at [329, 25] on icon "plus" at bounding box center [333, 19] width 11 height 11
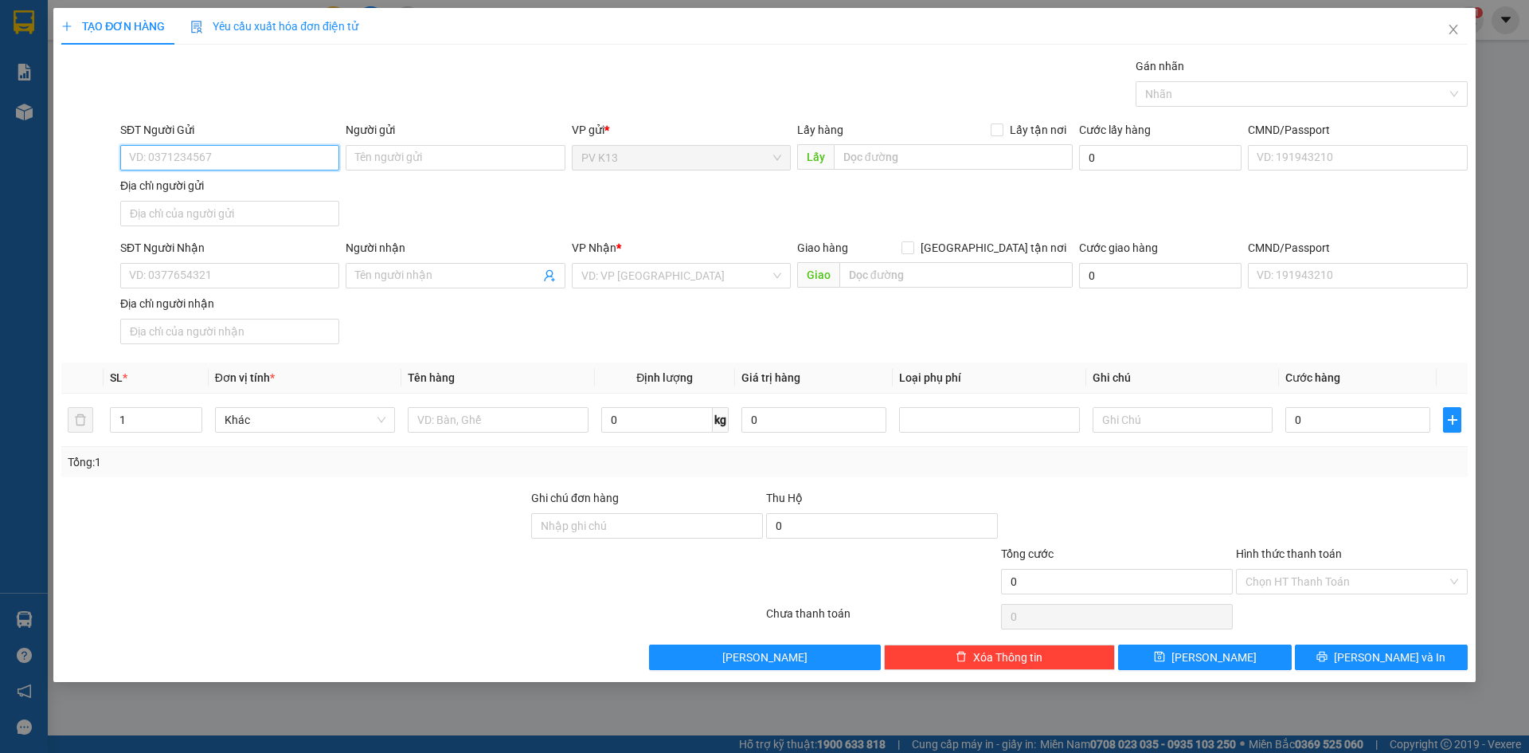
click at [174, 160] on input "SĐT Người Gửi" at bounding box center [229, 157] width 219 height 25
type input "0931408287"
click at [397, 161] on input "Người gửi" at bounding box center [455, 157] width 219 height 25
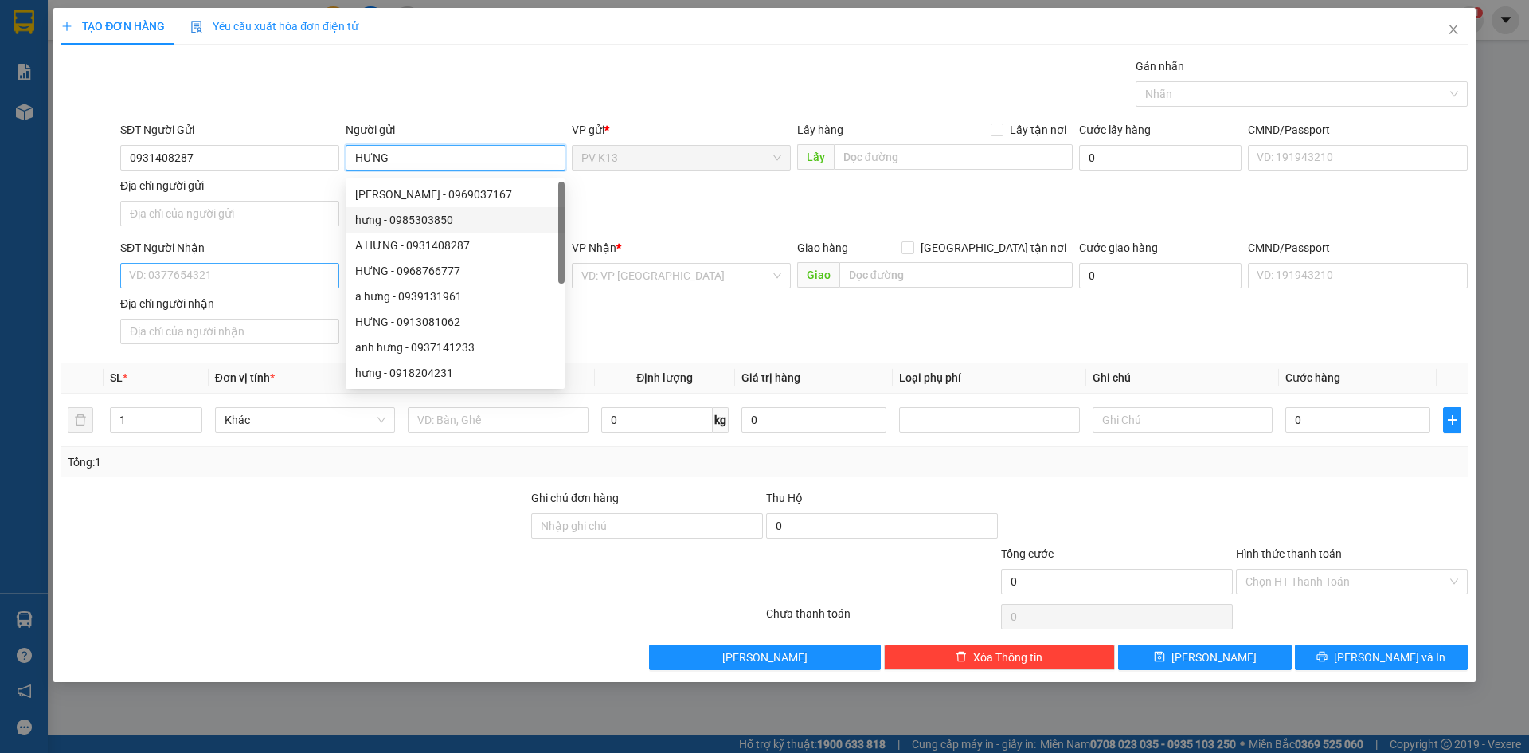
type input "HƯNG"
click at [202, 286] on input "SĐT Người Nhận" at bounding box center [229, 275] width 219 height 25
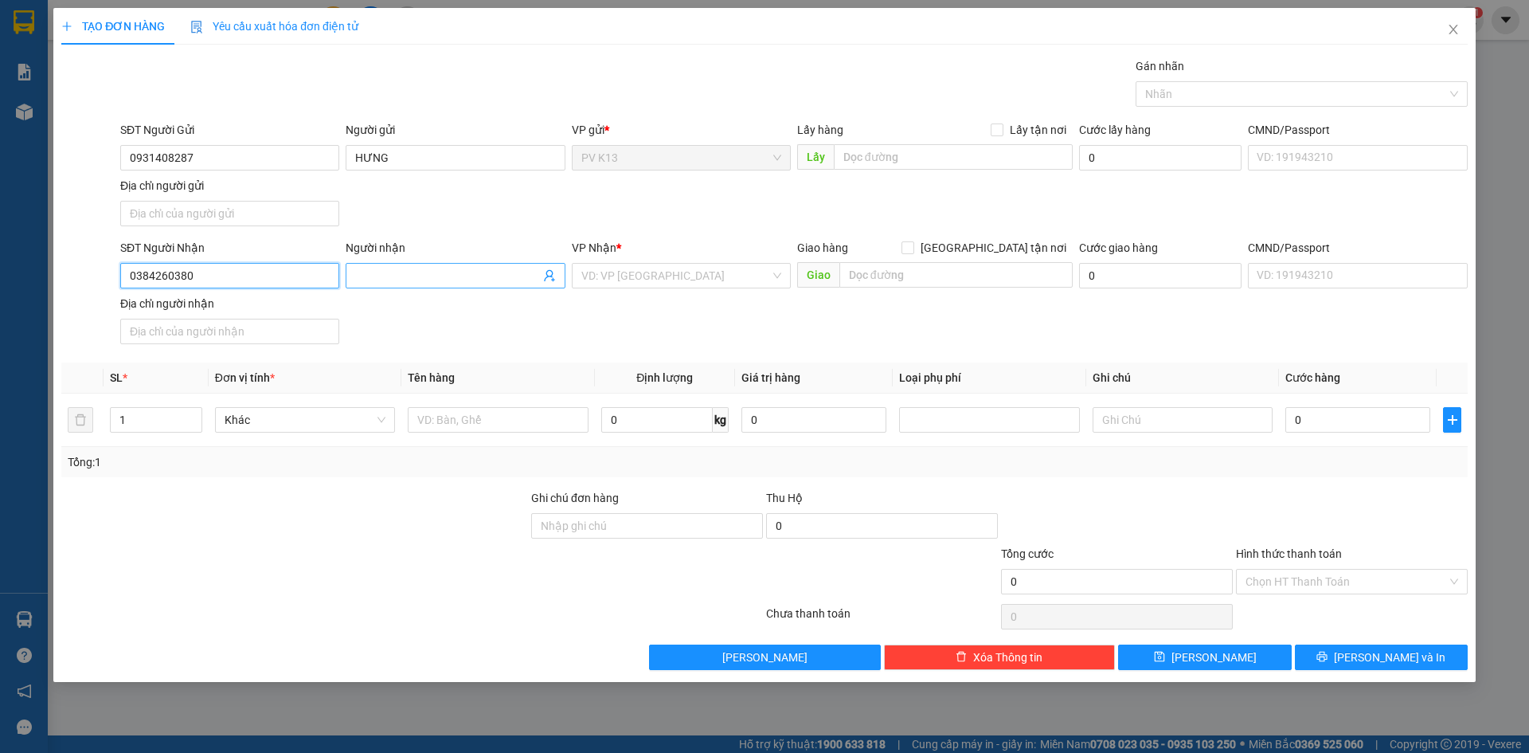
type input "0384260380"
click at [416, 280] on input "Người nhận" at bounding box center [447, 276] width 184 height 18
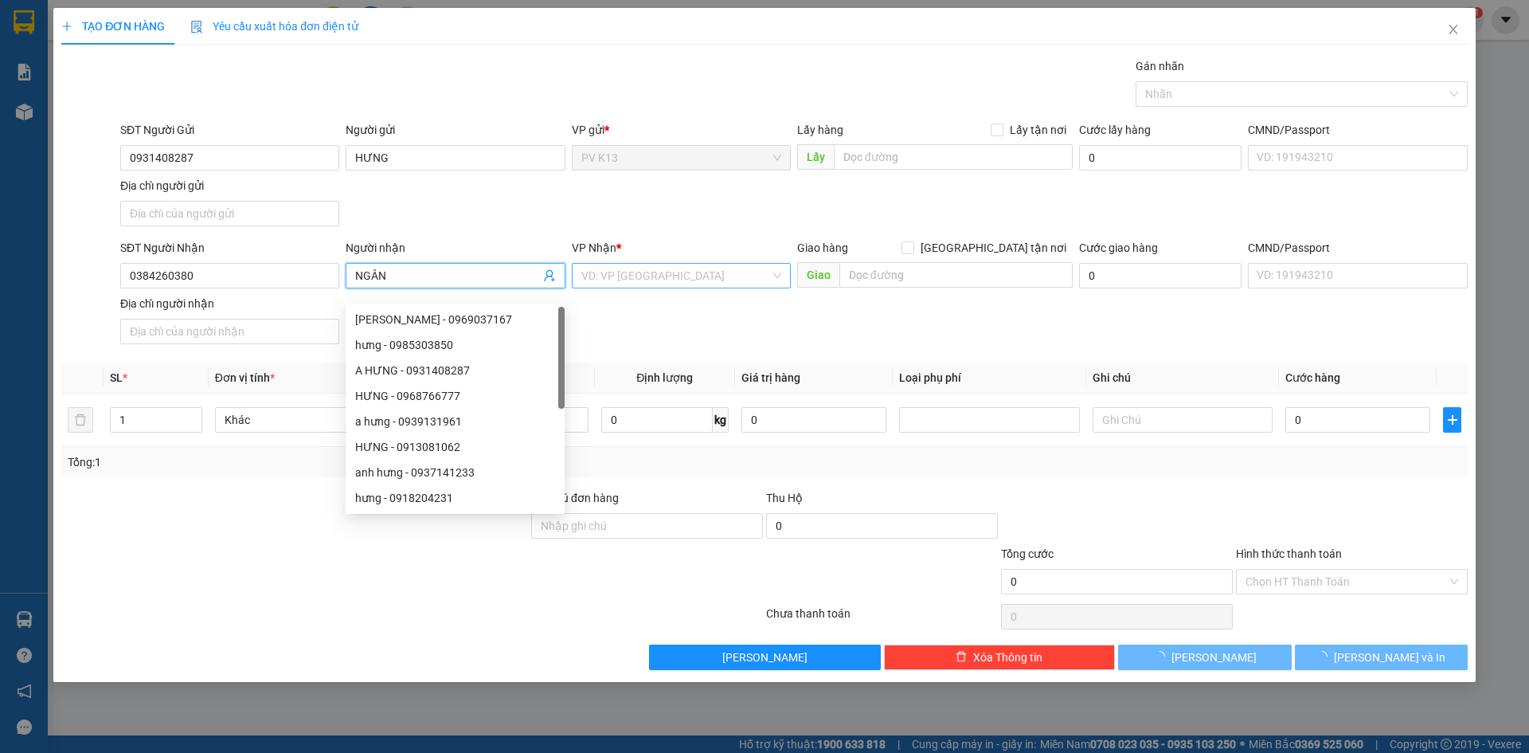
type input "NGÂN"
click at [643, 281] on input "search" at bounding box center [675, 276] width 189 height 24
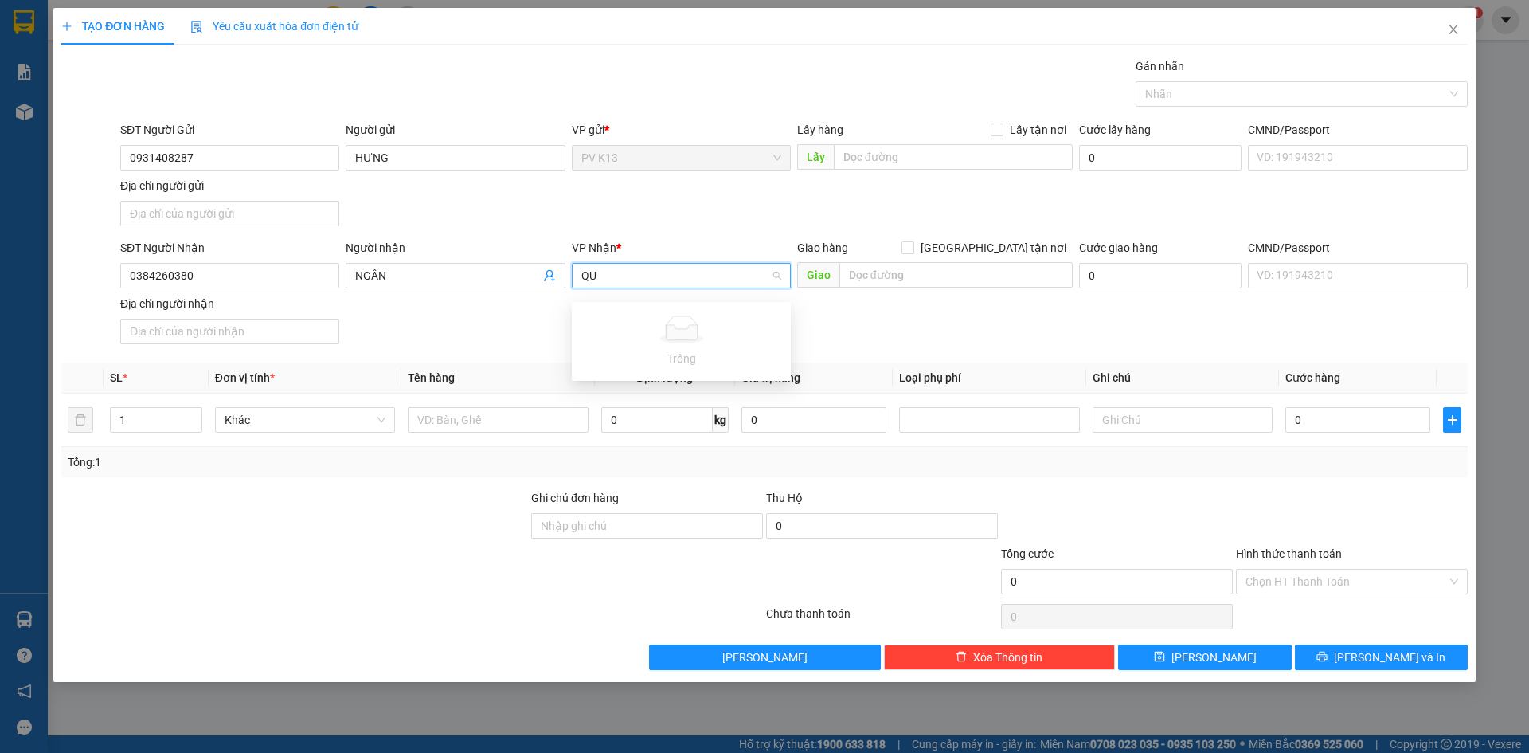
type input "Q"
click at [656, 310] on div "PV Q10" at bounding box center [681, 318] width 200 height 18
click at [437, 424] on input "text" at bounding box center [498, 419] width 180 height 25
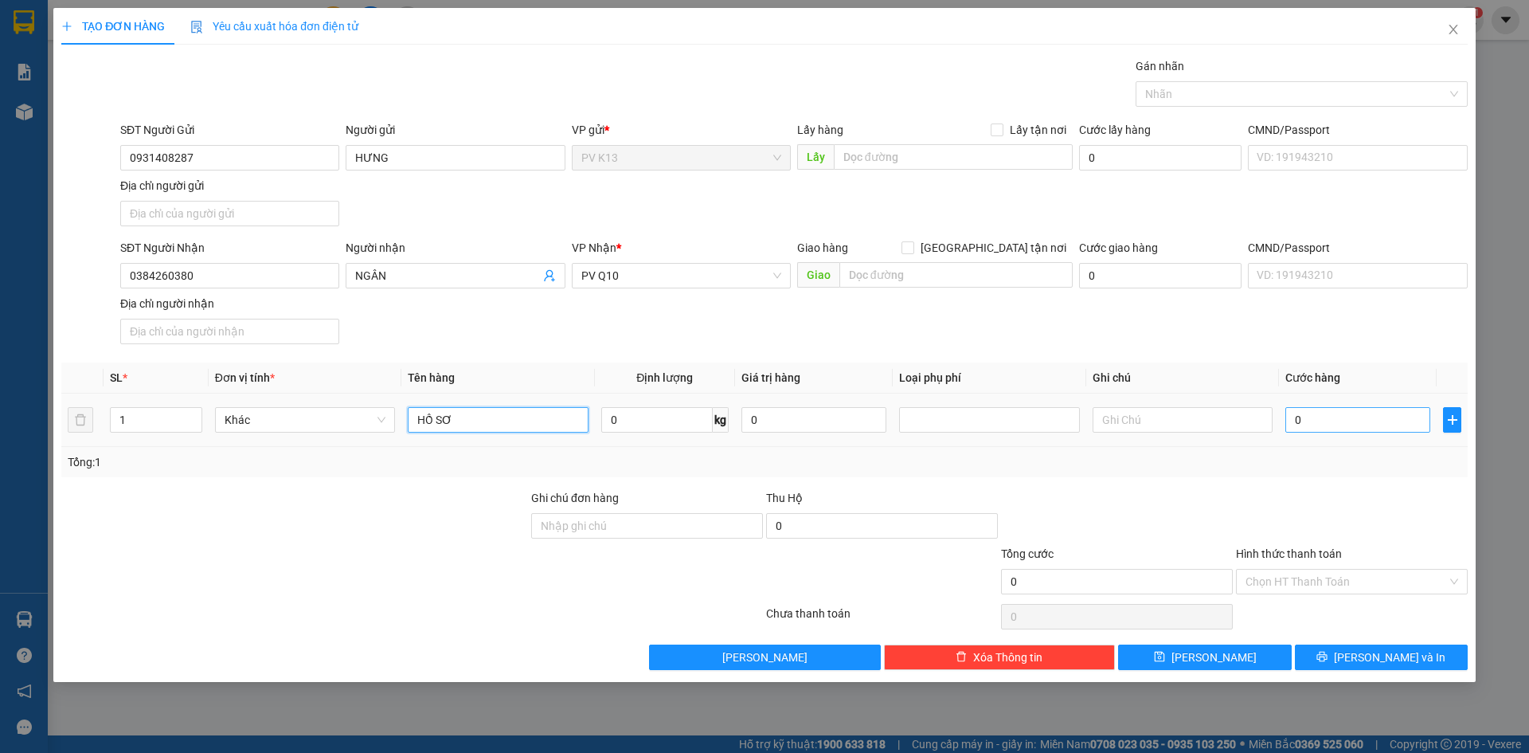
type input "HỒ SƠ"
click at [1389, 427] on input "0" at bounding box center [1358, 419] width 145 height 25
type input "003"
type input "3"
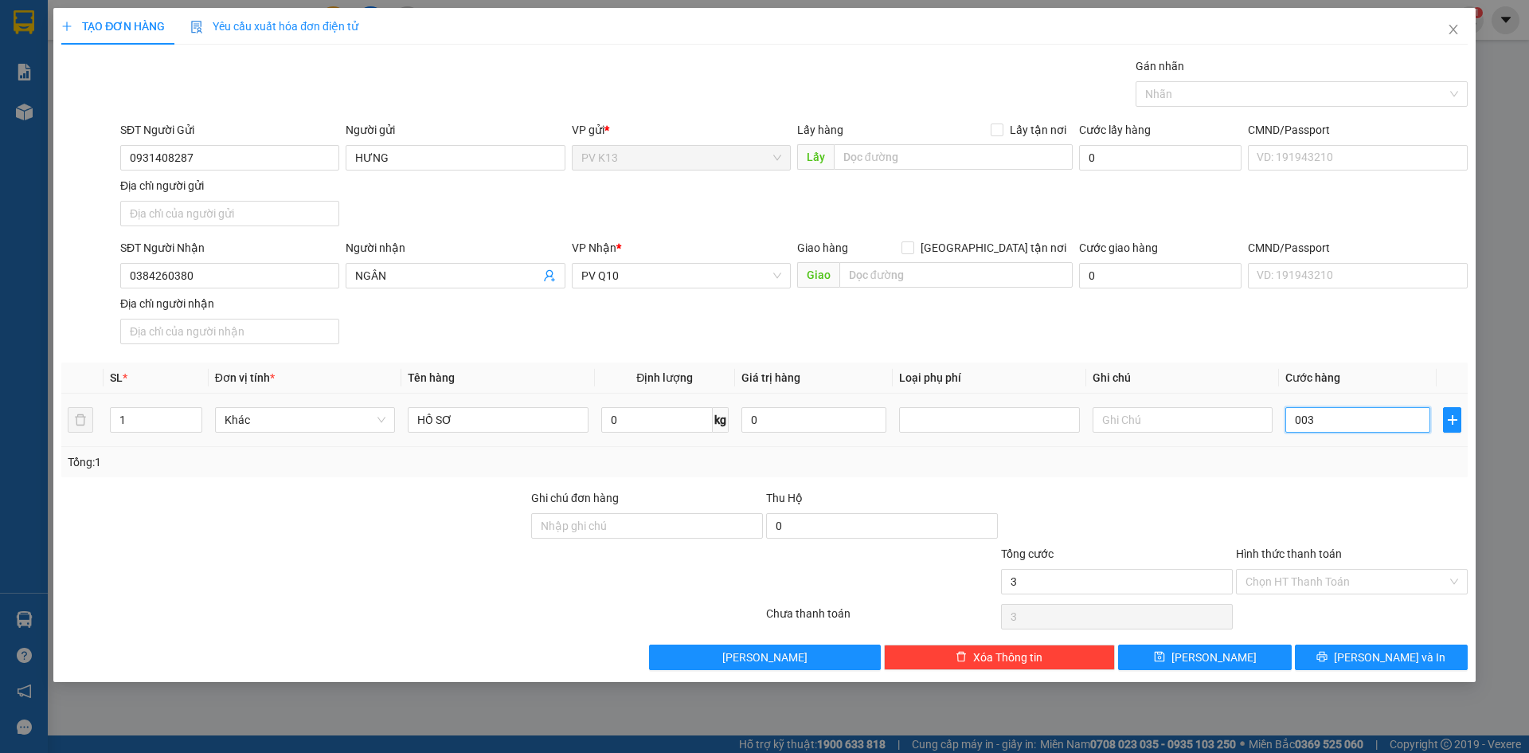
type input "0.030"
type input "30"
type input "30.000"
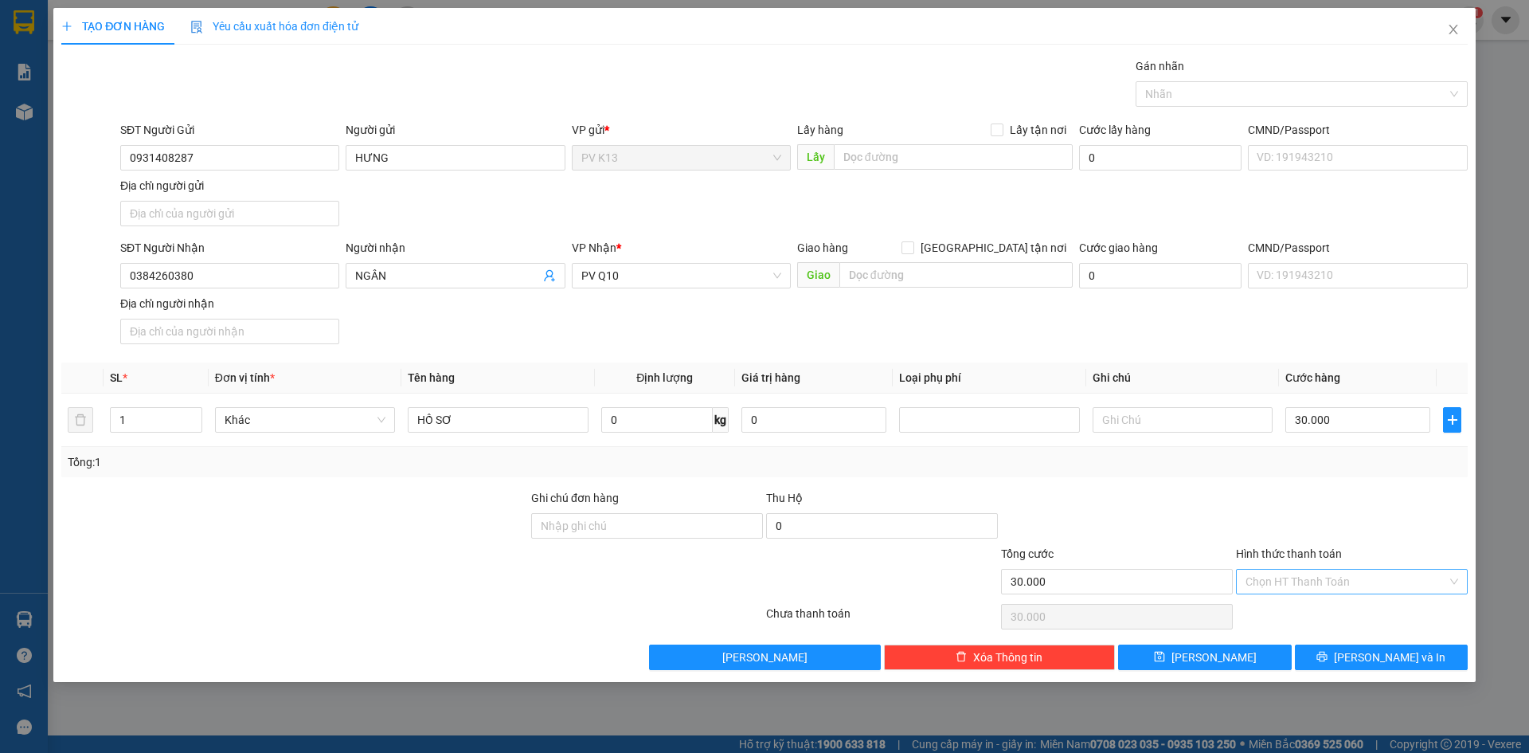
drag, startPoint x: 1328, startPoint y: 603, endPoint x: 1319, endPoint y: 603, distance: 8.8
click at [1328, 593] on input "Hình thức thanh toán" at bounding box center [1347, 582] width 202 height 24
click at [1301, 630] on div "Tại văn phòng" at bounding box center [1352, 633] width 213 height 18
type input "0"
click at [1341, 670] on button "[PERSON_NAME] và In" at bounding box center [1381, 656] width 173 height 25
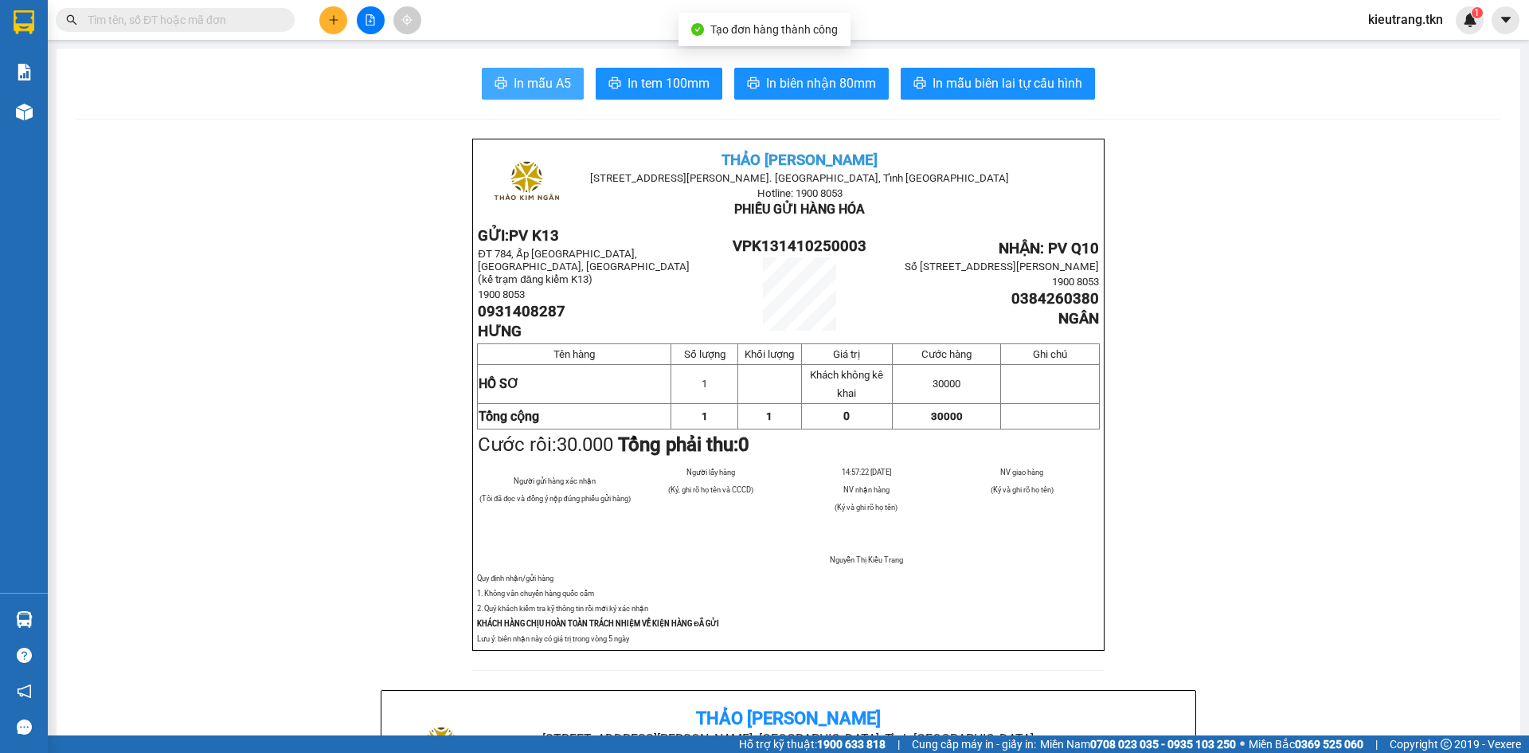
click at [514, 82] on span "In mẫu A5" at bounding box center [542, 83] width 57 height 20
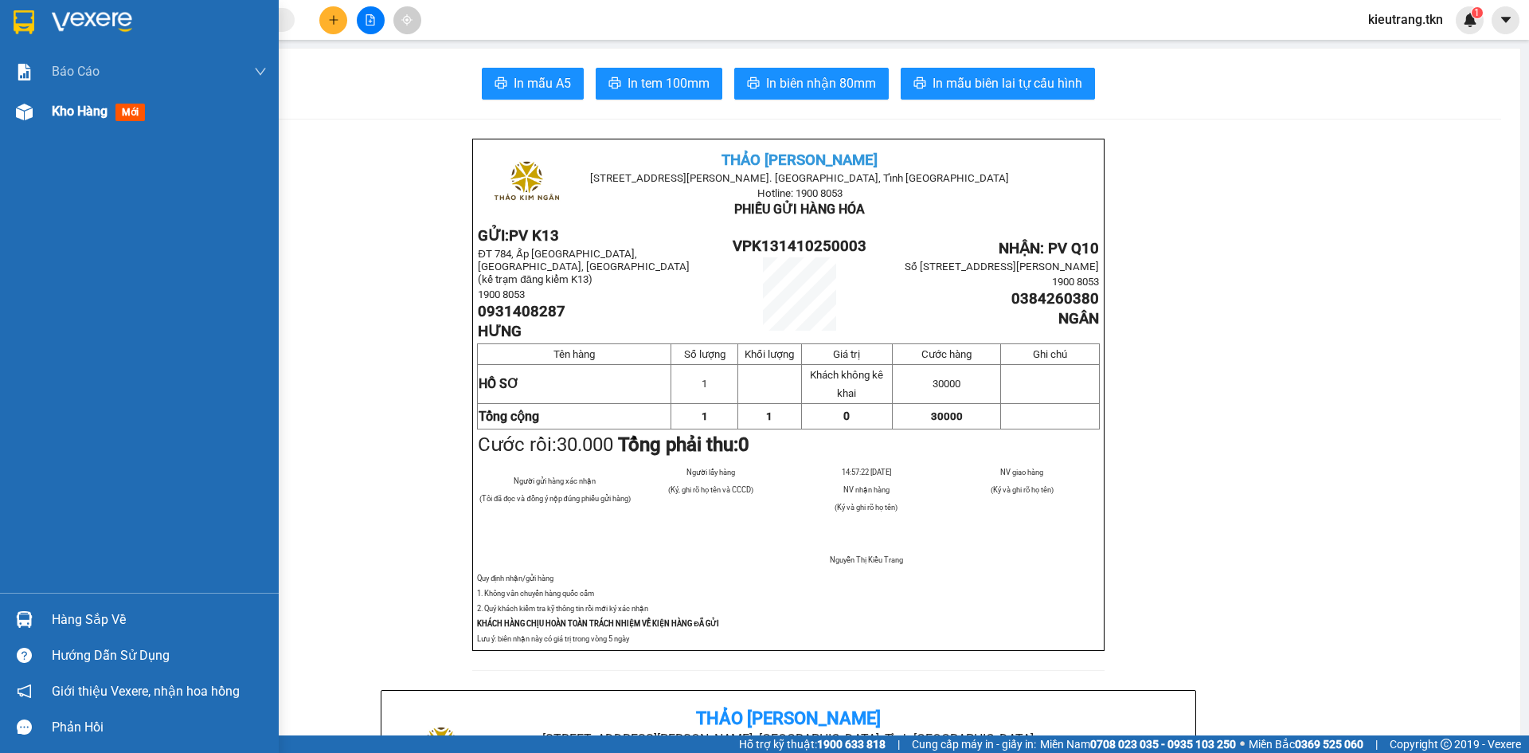
click at [72, 107] on span "Kho hàng" at bounding box center [80, 111] width 56 height 15
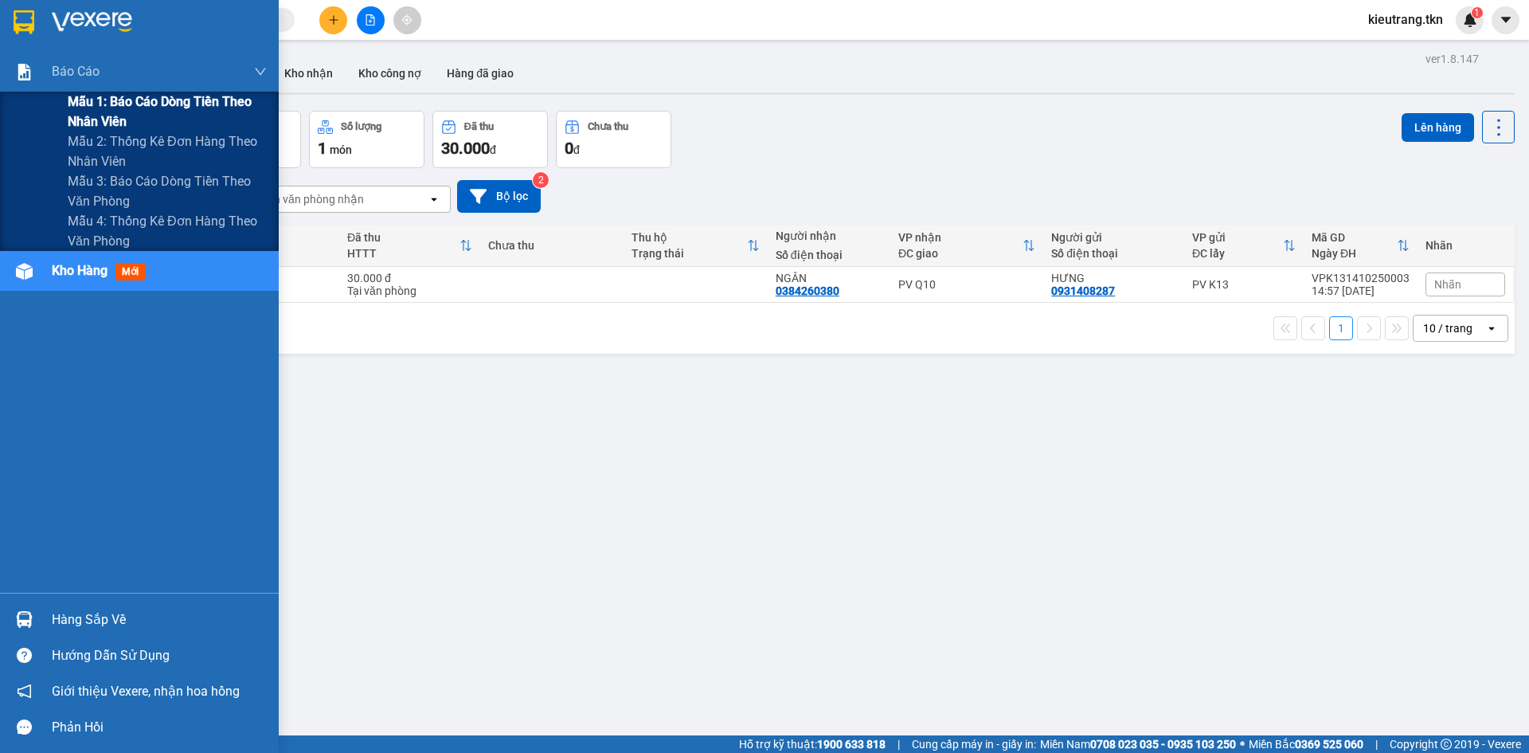
click at [96, 96] on span "Mẫu 1: Báo cáo dòng tiền theo nhân viên" at bounding box center [167, 112] width 199 height 40
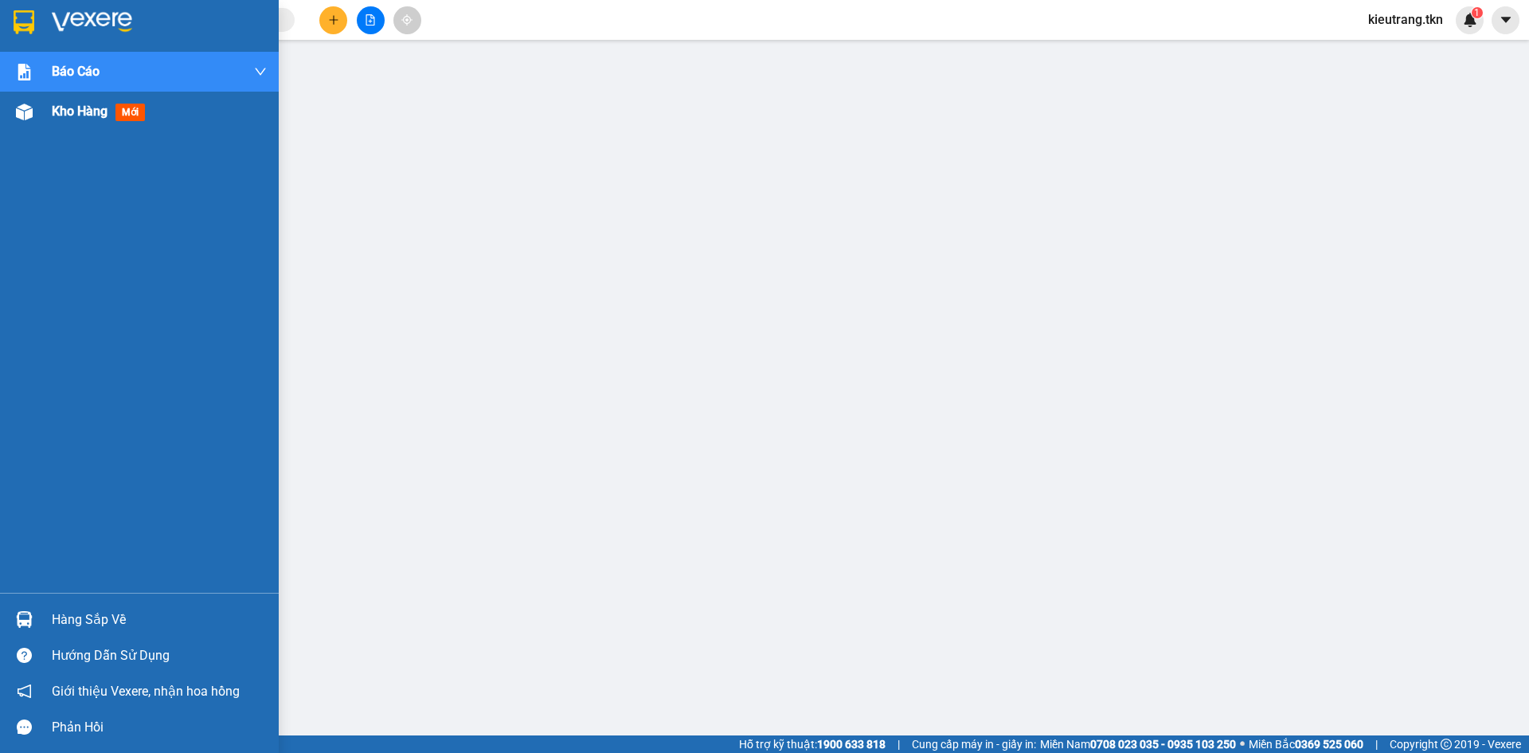
click at [71, 100] on div "Kho hàng mới" at bounding box center [159, 112] width 215 height 40
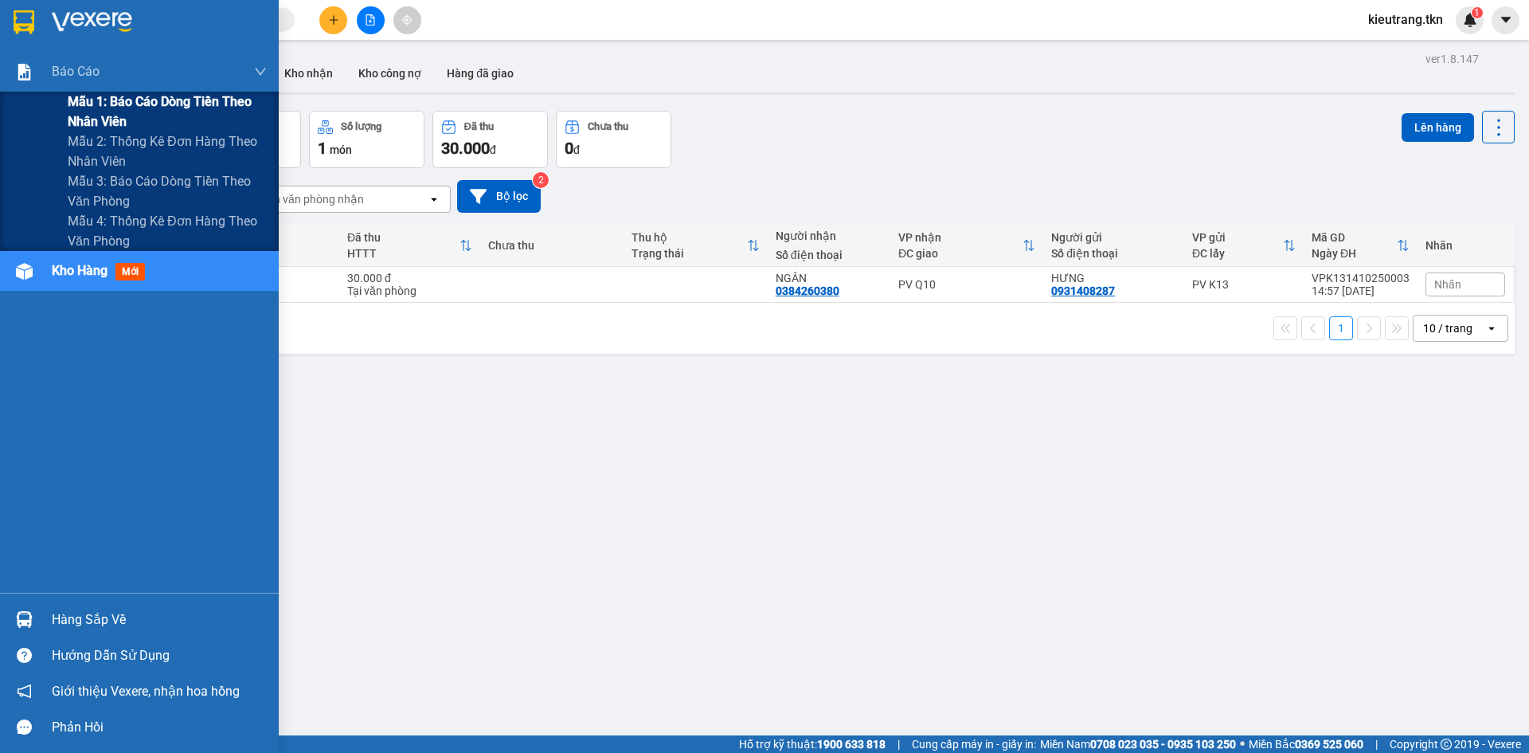
click at [90, 101] on span "Mẫu 1: Báo cáo dòng tiền theo nhân viên" at bounding box center [167, 112] width 199 height 40
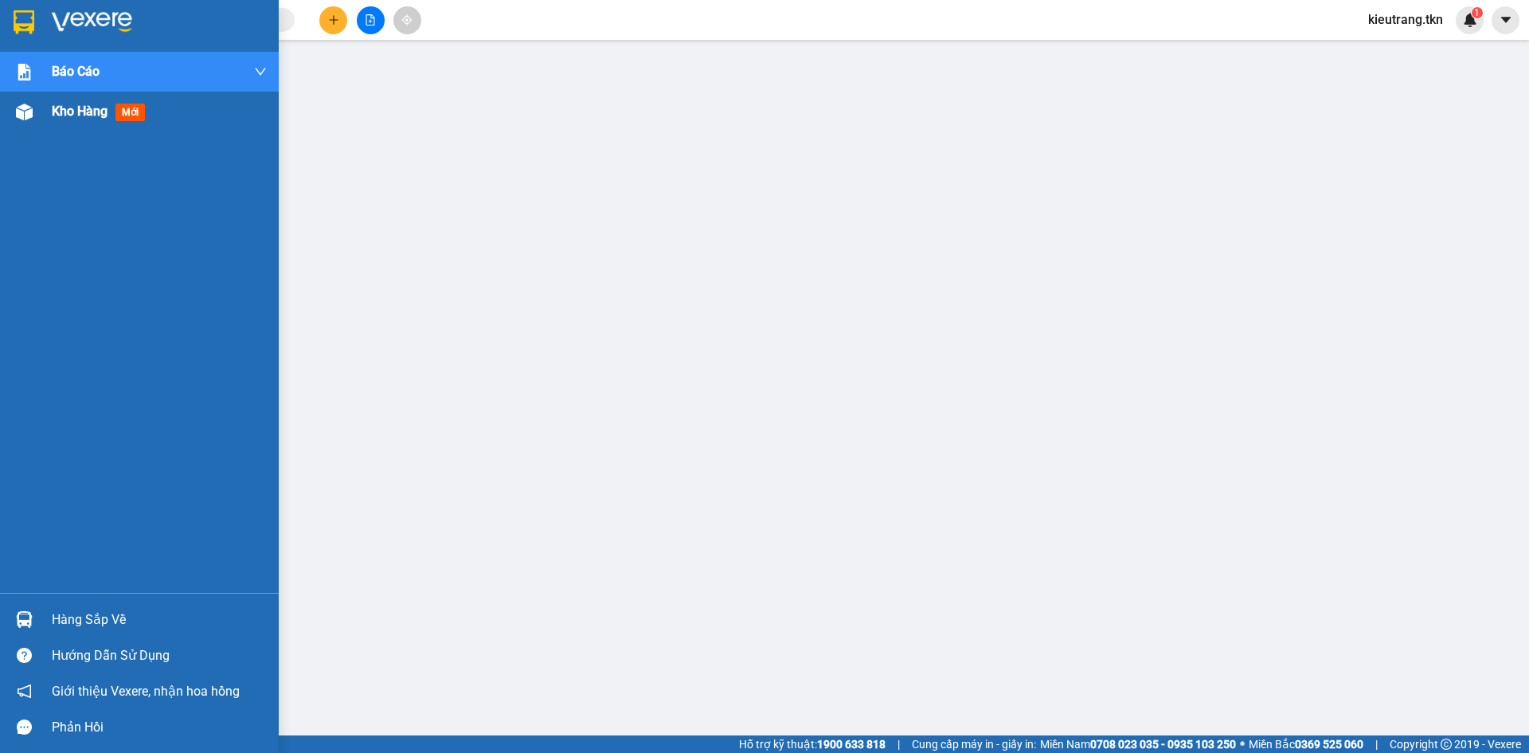
click at [73, 115] on span "Kho hàng" at bounding box center [80, 111] width 56 height 15
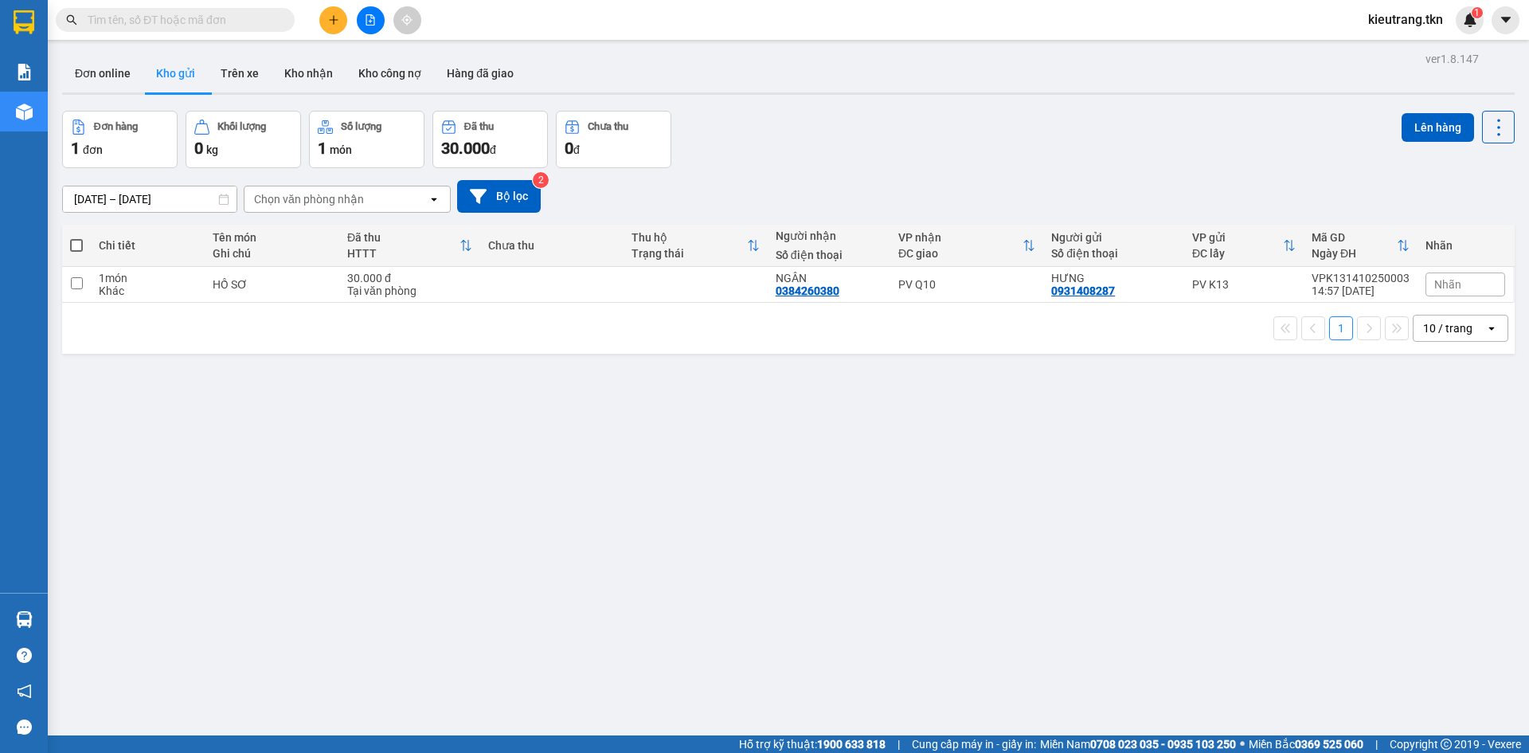
click at [85, 251] on th at bounding box center [76, 246] width 29 height 42
click at [77, 252] on span at bounding box center [76, 245] width 13 height 13
click at [76, 237] on input "checkbox" at bounding box center [76, 237] width 0 height 0
checkbox input "true"
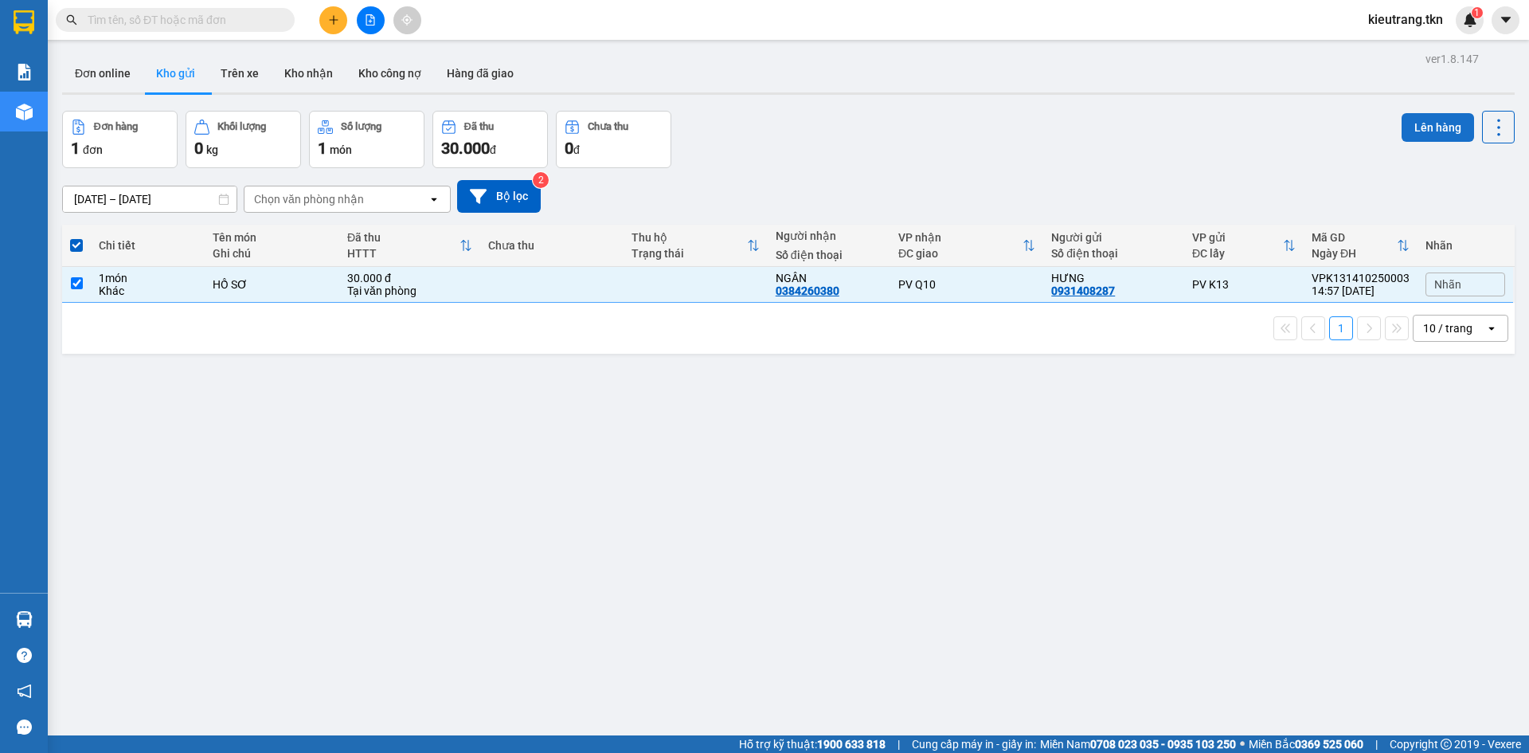
click at [1416, 128] on button "Lên hàng" at bounding box center [1438, 127] width 72 height 29
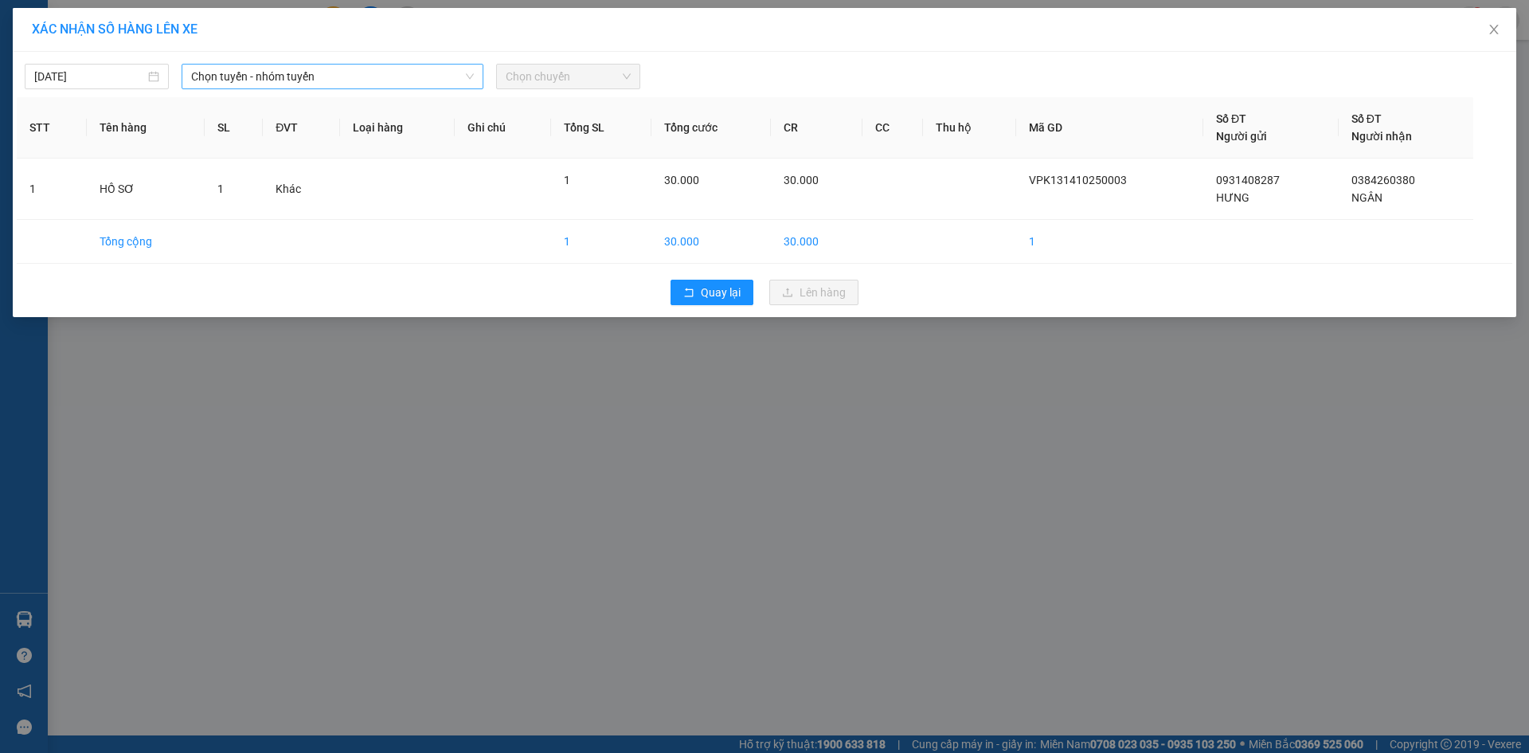
click at [311, 79] on span "Chọn tuyến - nhóm tuyến" at bounding box center [332, 77] width 283 height 24
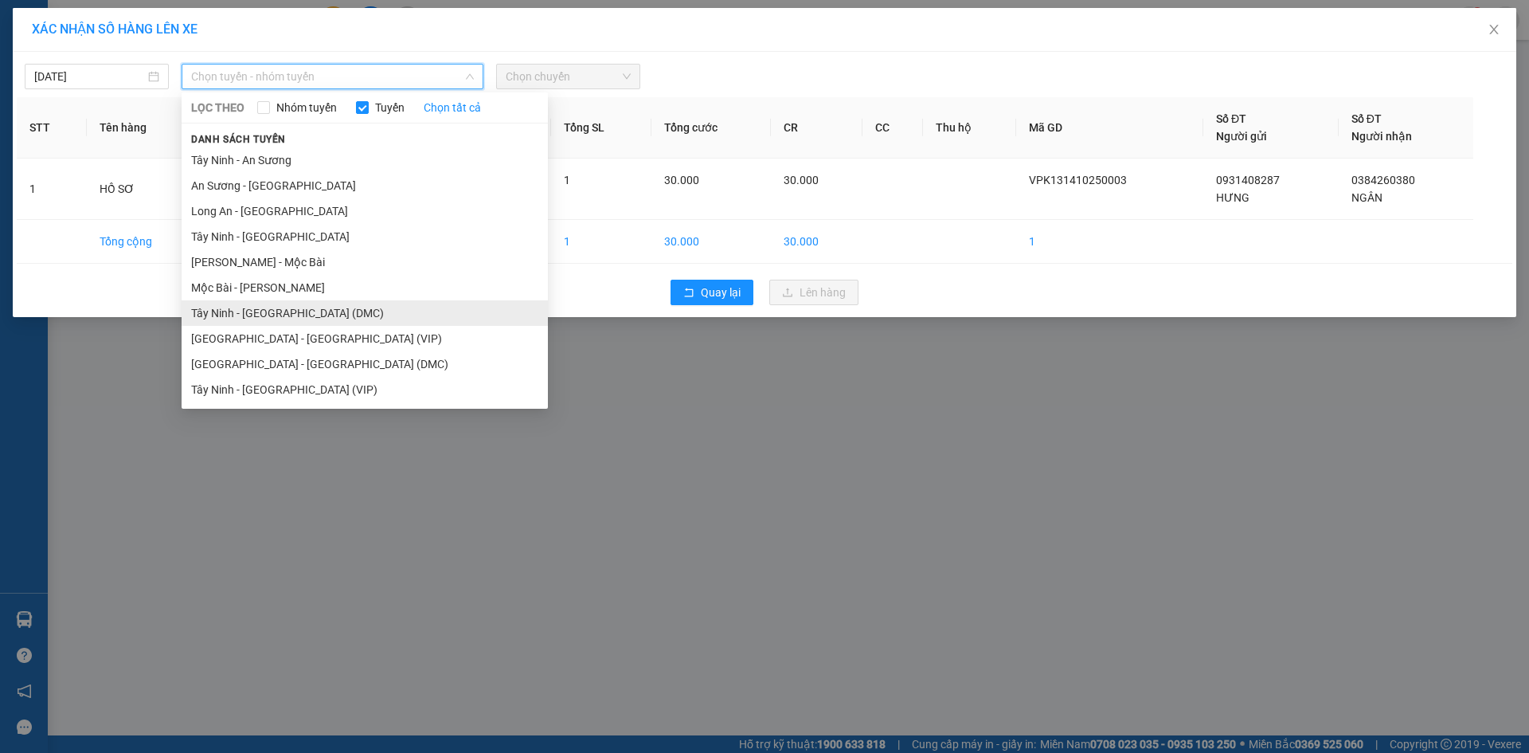
click at [295, 318] on li "Tây Ninh - [GEOGRAPHIC_DATA] (DMC)" at bounding box center [365, 312] width 366 height 25
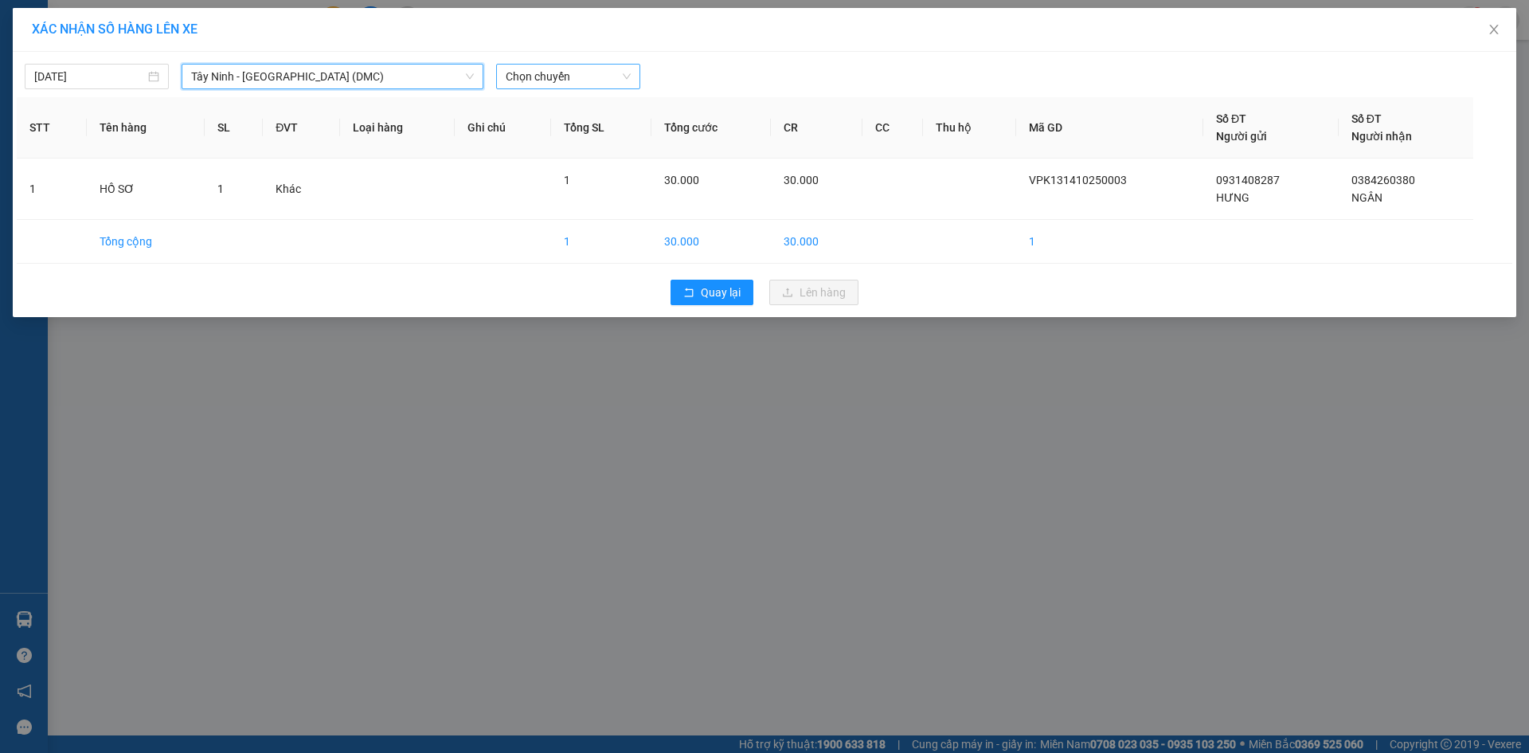
click at [542, 84] on span "Chọn chuyến" at bounding box center [568, 77] width 125 height 24
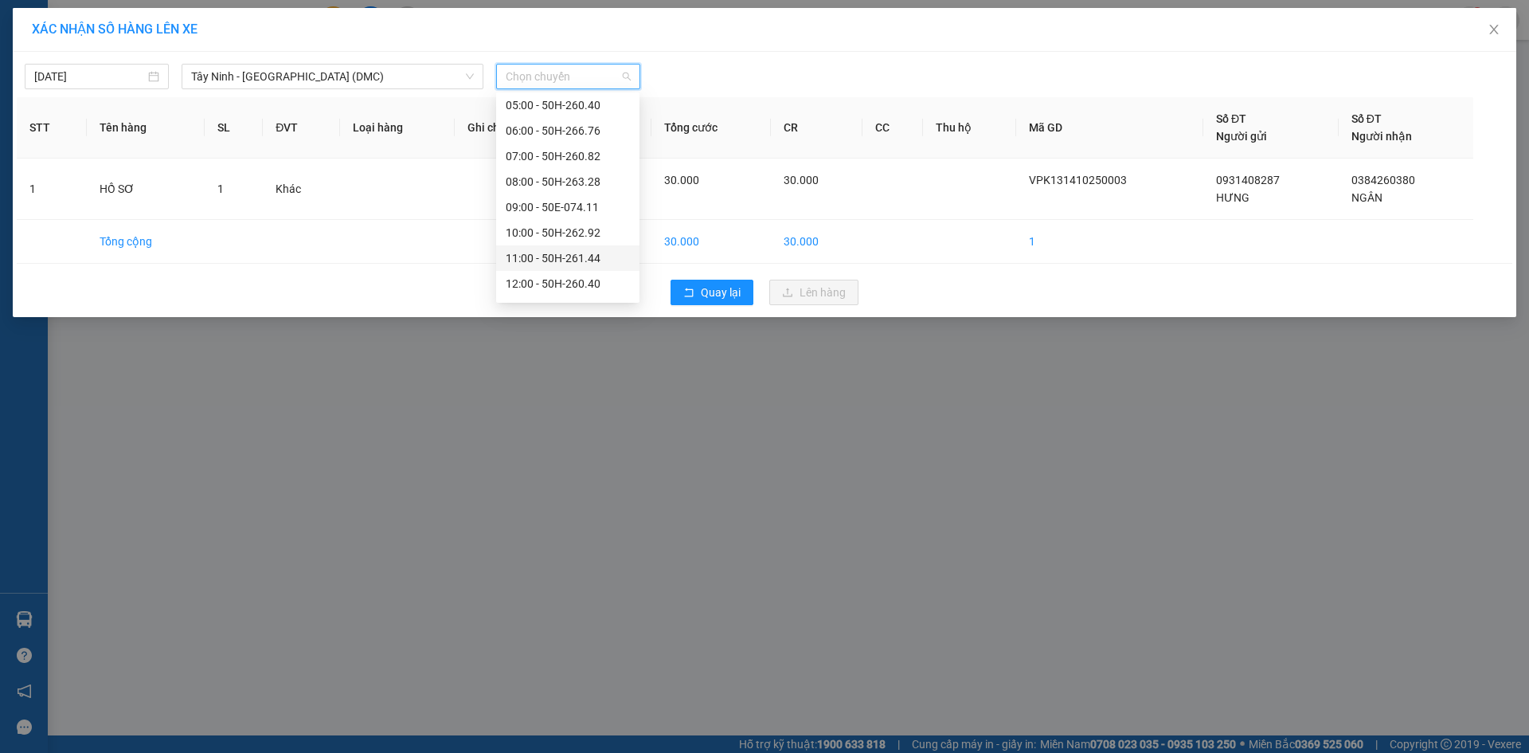
scroll to position [204, 0]
click at [569, 235] on div "15:00 - 50H-257.52" at bounding box center [568, 236] width 124 height 18
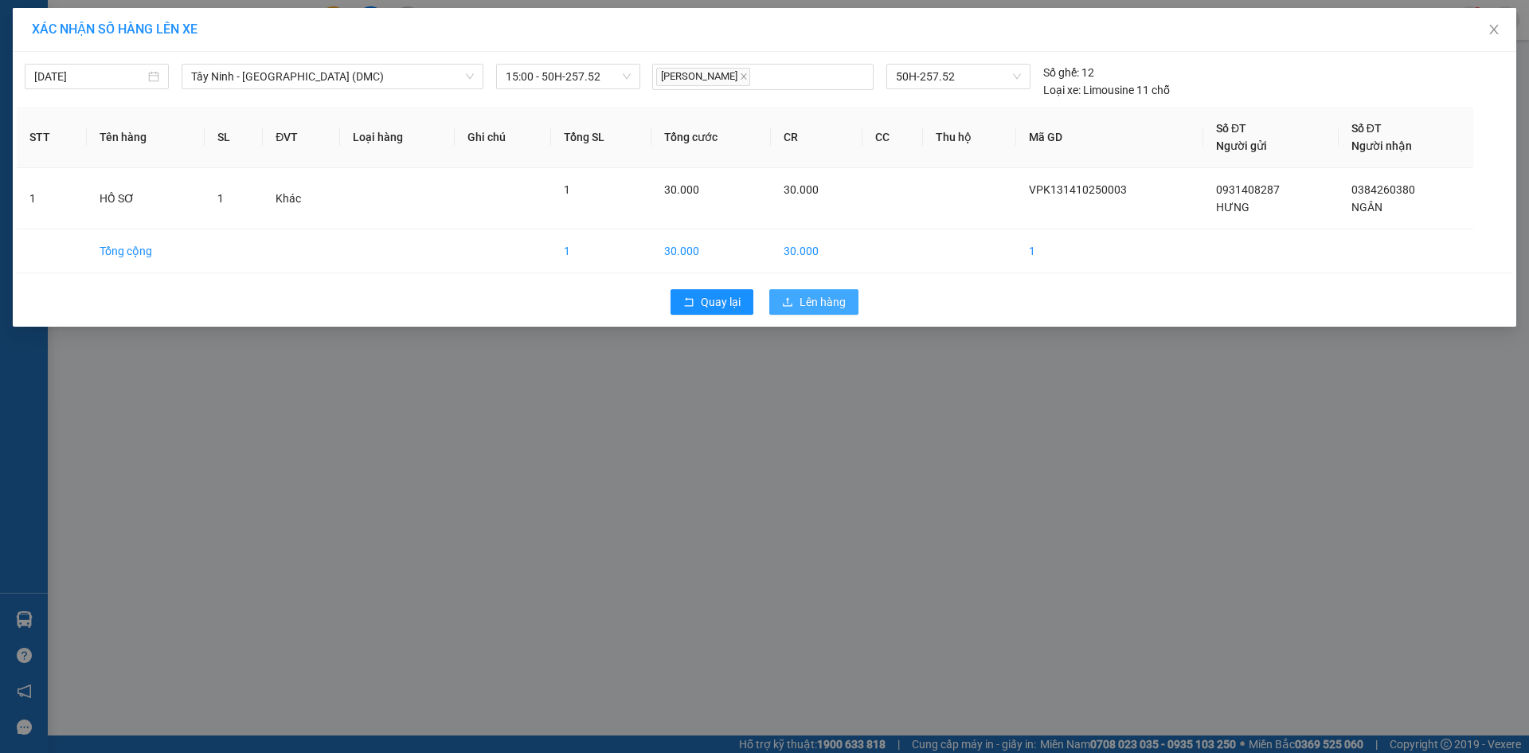
click at [819, 311] on span "Lên hàng" at bounding box center [823, 302] width 46 height 18
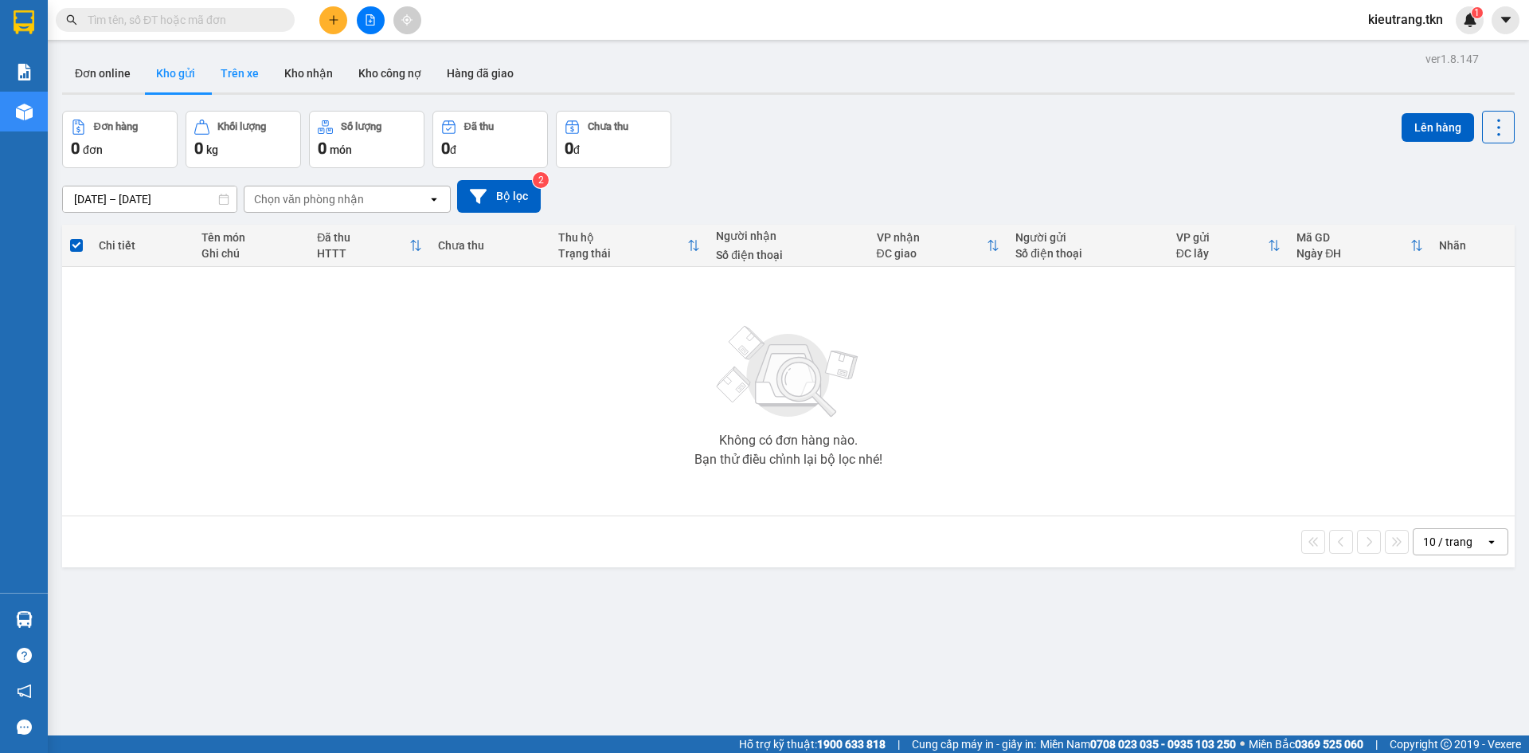
click at [252, 71] on button "Trên xe" at bounding box center [240, 73] width 64 height 38
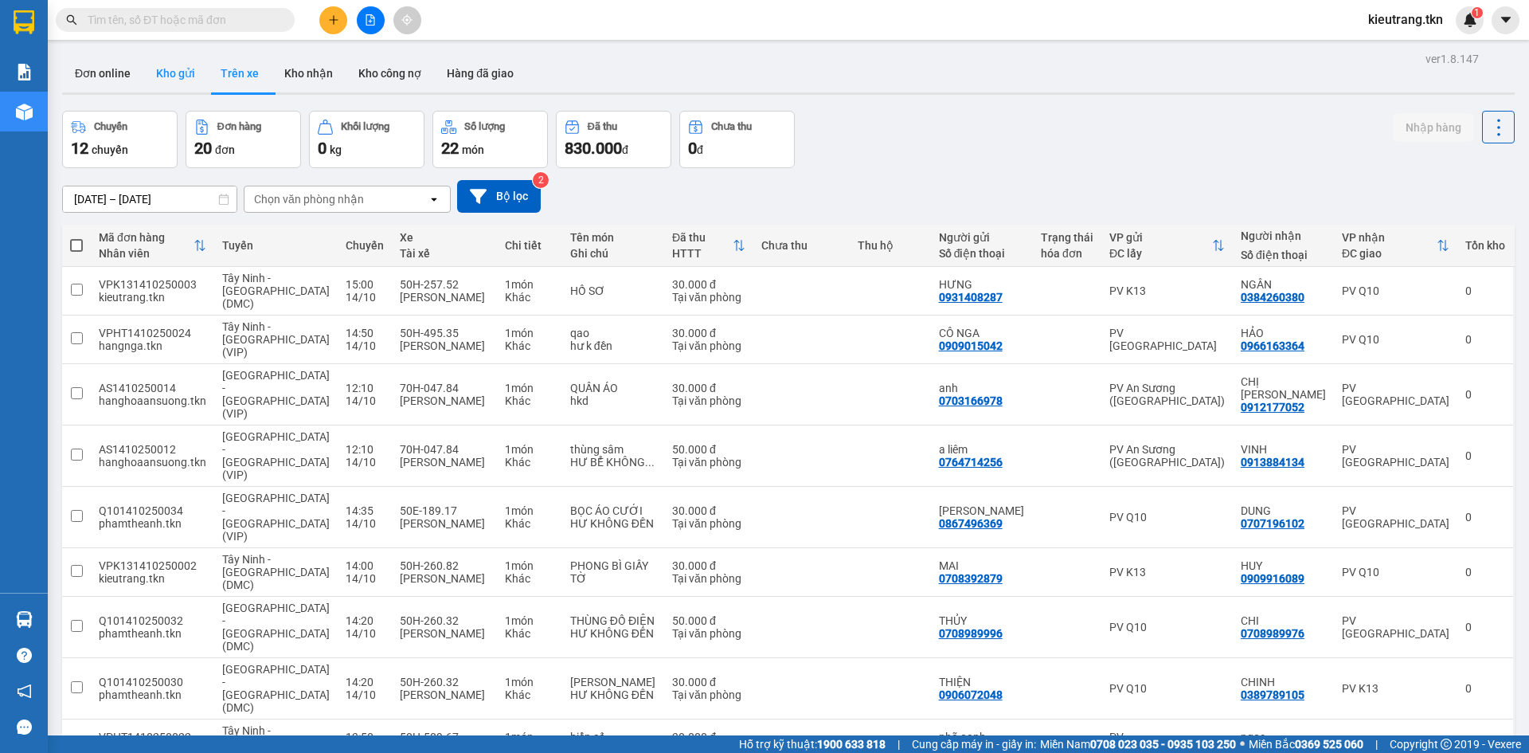
click at [174, 71] on button "Kho gửi" at bounding box center [175, 73] width 65 height 38
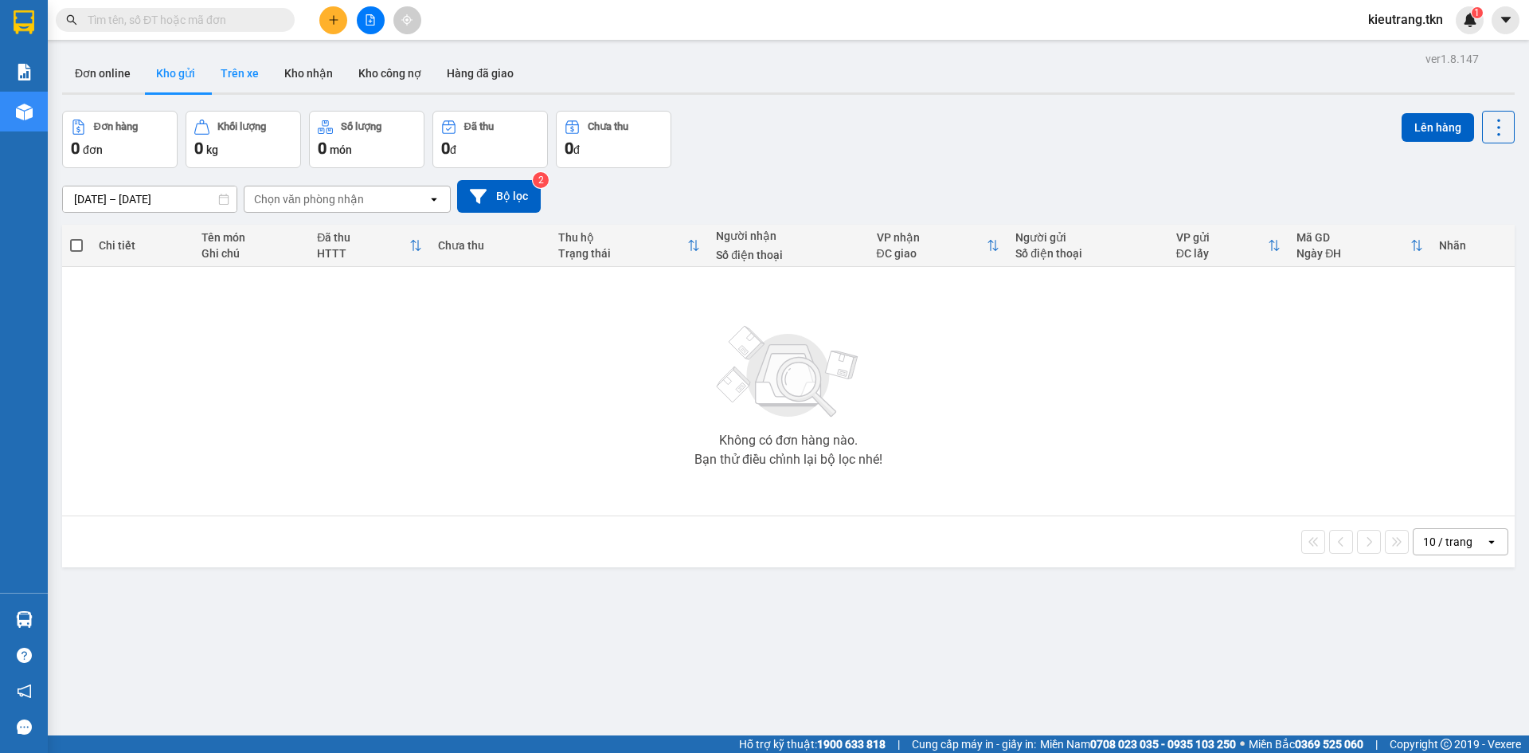
click at [245, 73] on button "Trên xe" at bounding box center [240, 73] width 64 height 38
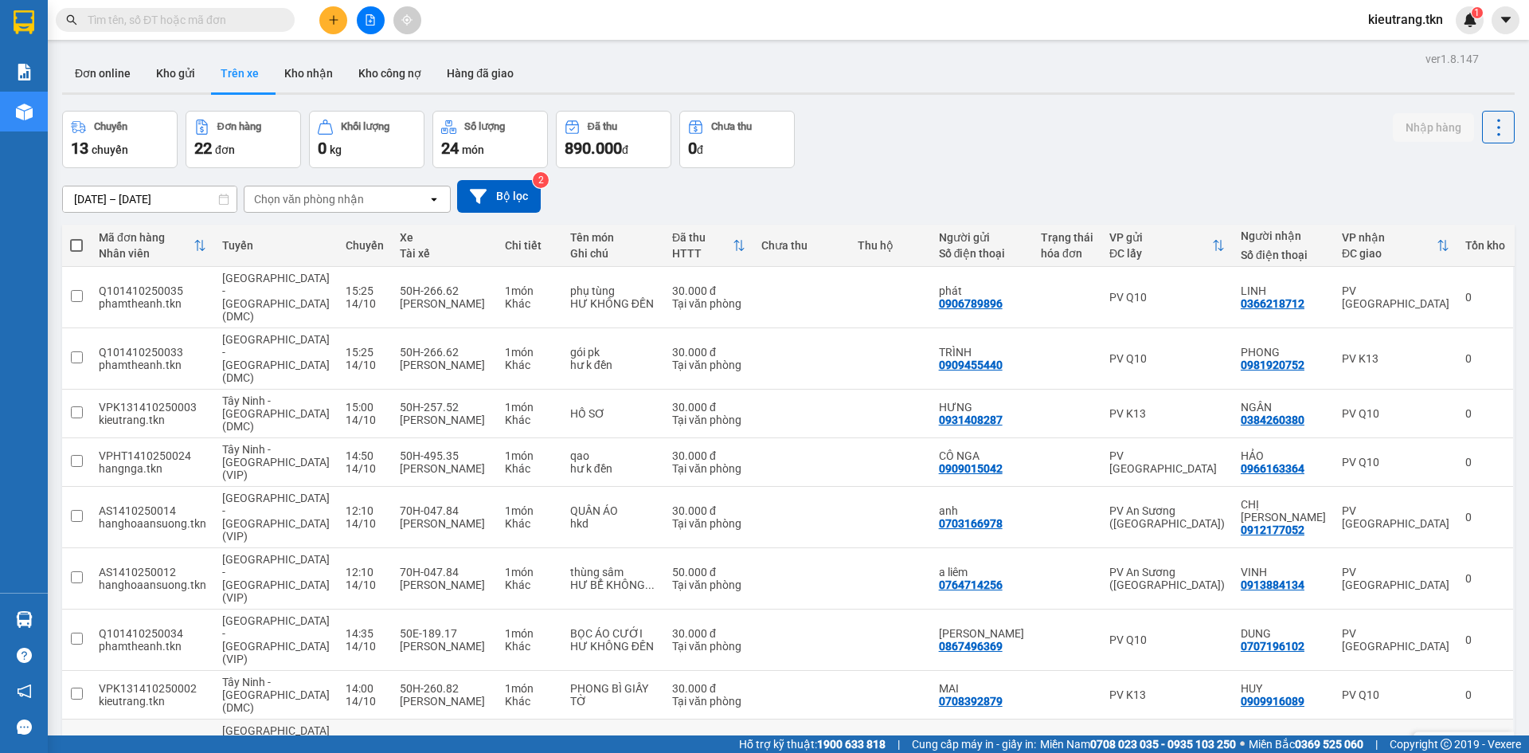
click at [65, 719] on td at bounding box center [76, 749] width 29 height 61
checkbox input "true"
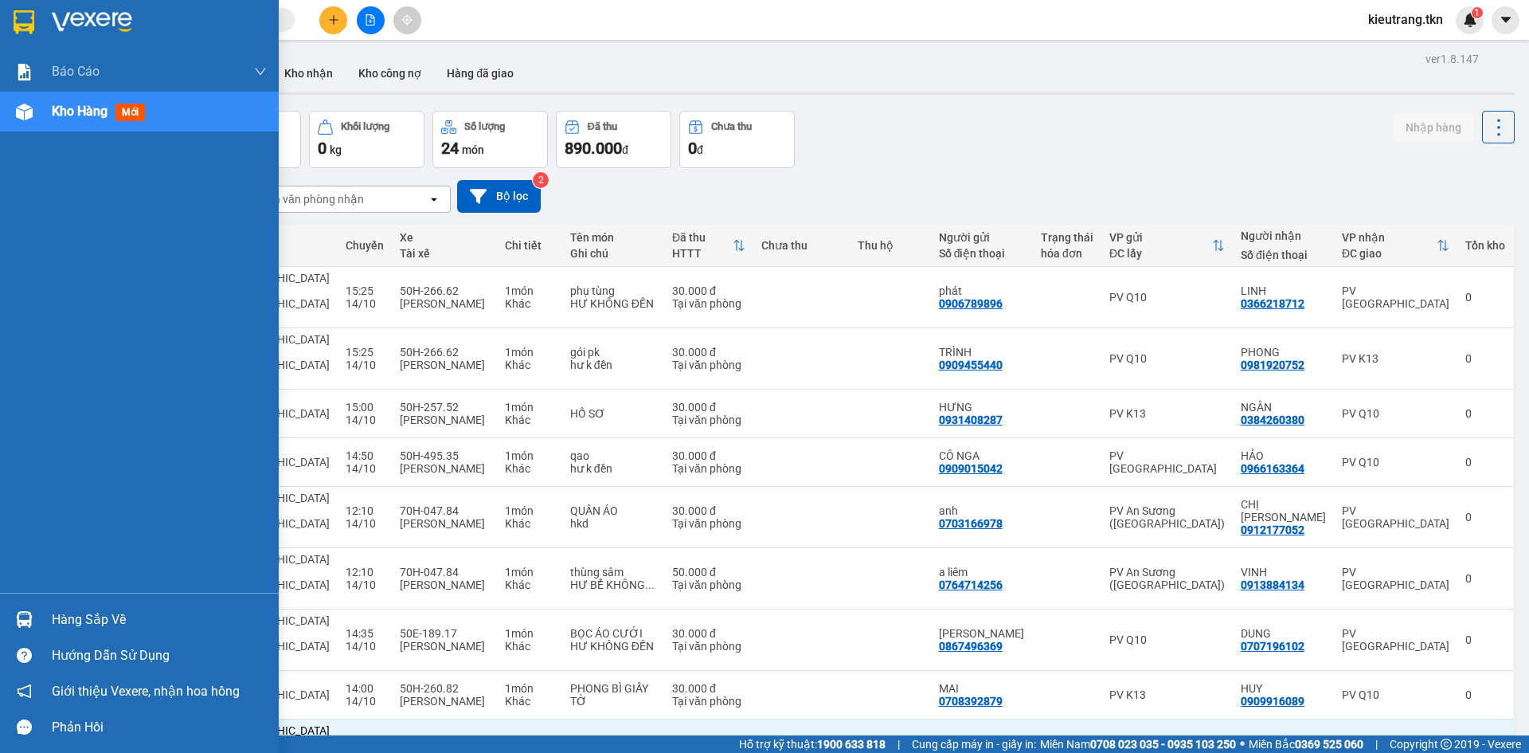
click at [36, 622] on div at bounding box center [24, 619] width 28 height 28
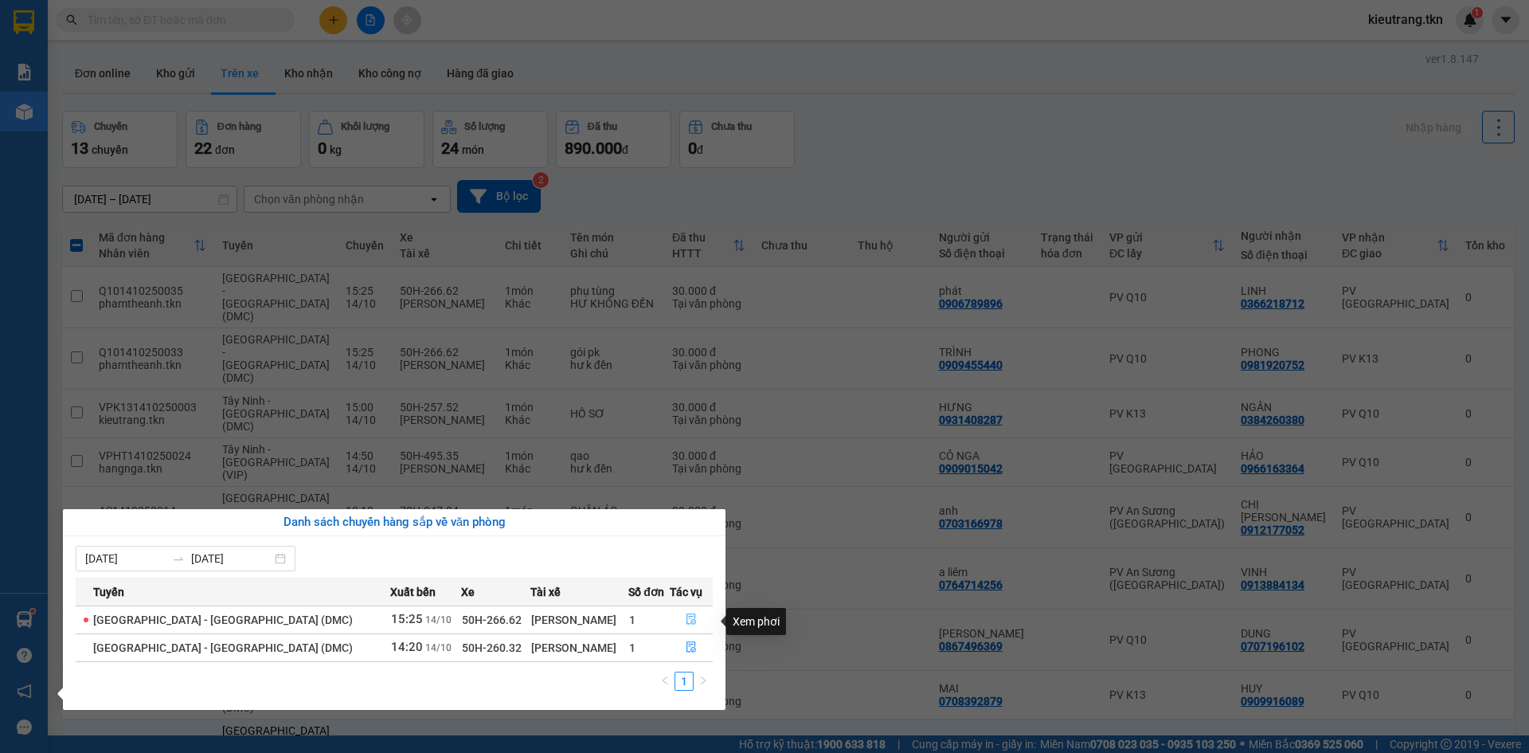
click at [686, 620] on icon "file-done" at bounding box center [691, 618] width 11 height 11
